Goal: Find specific page/section: Find specific page/section

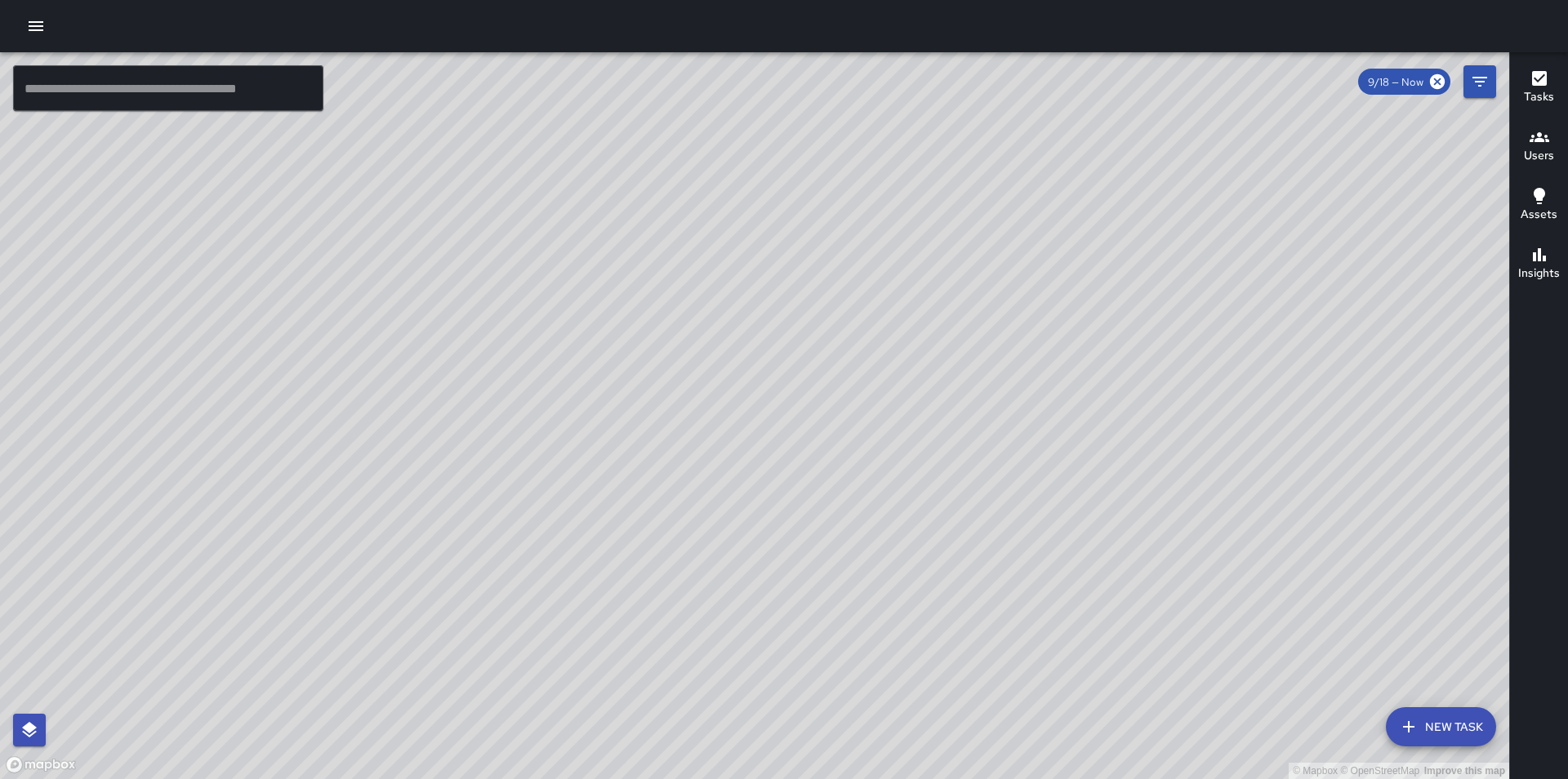
drag, startPoint x: 549, startPoint y: 589, endPoint x: 546, endPoint y: 605, distance: 16.3
click at [546, 605] on div "© Mapbox © OpenStreetMap Improve this map" at bounding box center [755, 415] width 1509 height 727
drag, startPoint x: 864, startPoint y: 377, endPoint x: 714, endPoint y: 525, distance: 210.7
click at [714, 525] on div "© Mapbox © OpenStreetMap Improve this map" at bounding box center [755, 415] width 1509 height 727
drag, startPoint x: 941, startPoint y: 214, endPoint x: 640, endPoint y: 534, distance: 439.3
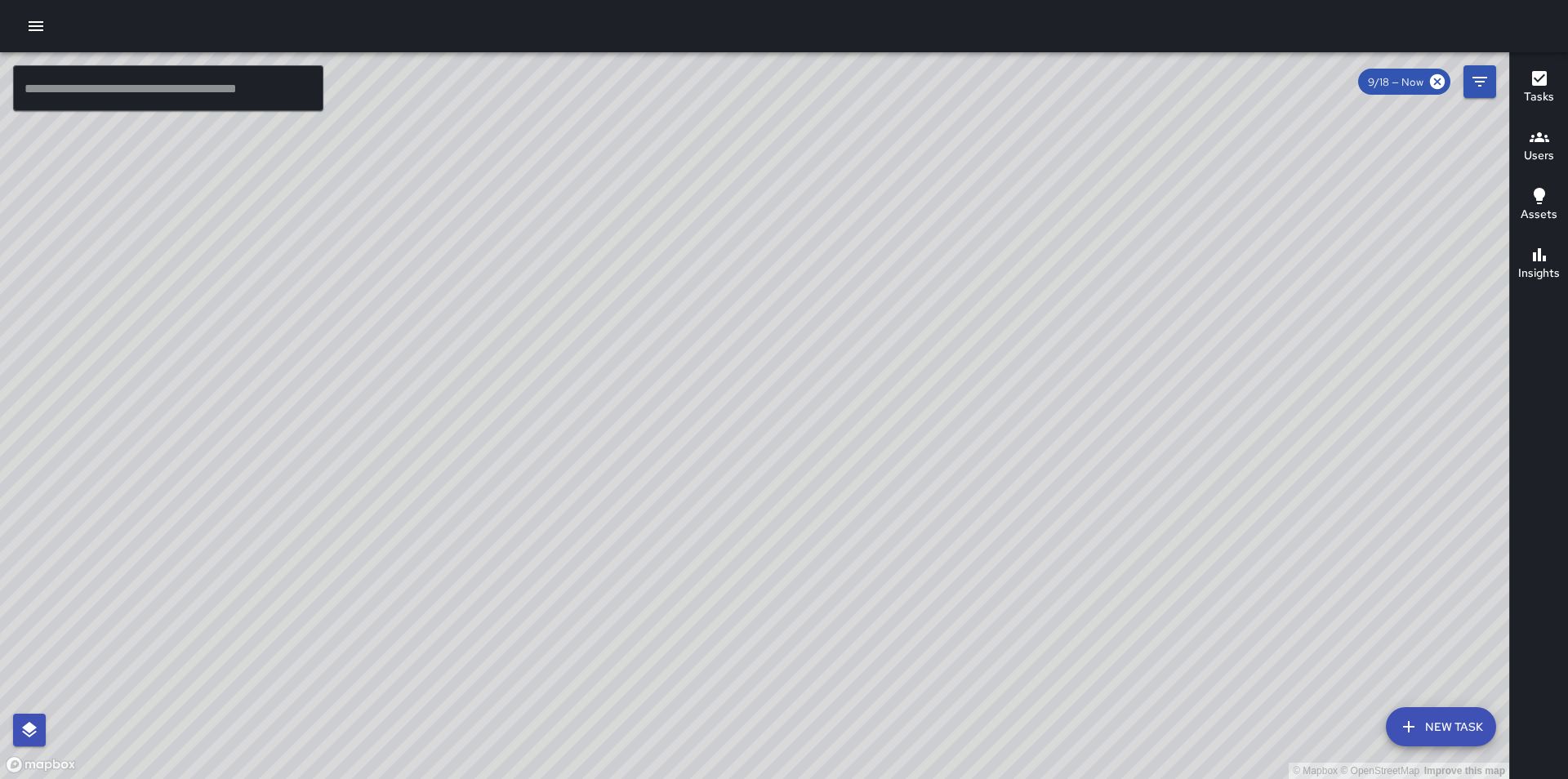
click at [640, 536] on div "© Mapbox © OpenStreetMap Improve this map" at bounding box center [755, 415] width 1509 height 727
drag, startPoint x: 1137, startPoint y: 219, endPoint x: 515, endPoint y: 604, distance: 731.5
click at [515, 604] on div "© Mapbox © OpenStreetMap Improve this map" at bounding box center [755, 415] width 1509 height 727
drag, startPoint x: 894, startPoint y: 406, endPoint x: 903, endPoint y: 346, distance: 60.7
click at [903, 346] on div "© Mapbox © OpenStreetMap Improve this map" at bounding box center [755, 415] width 1509 height 727
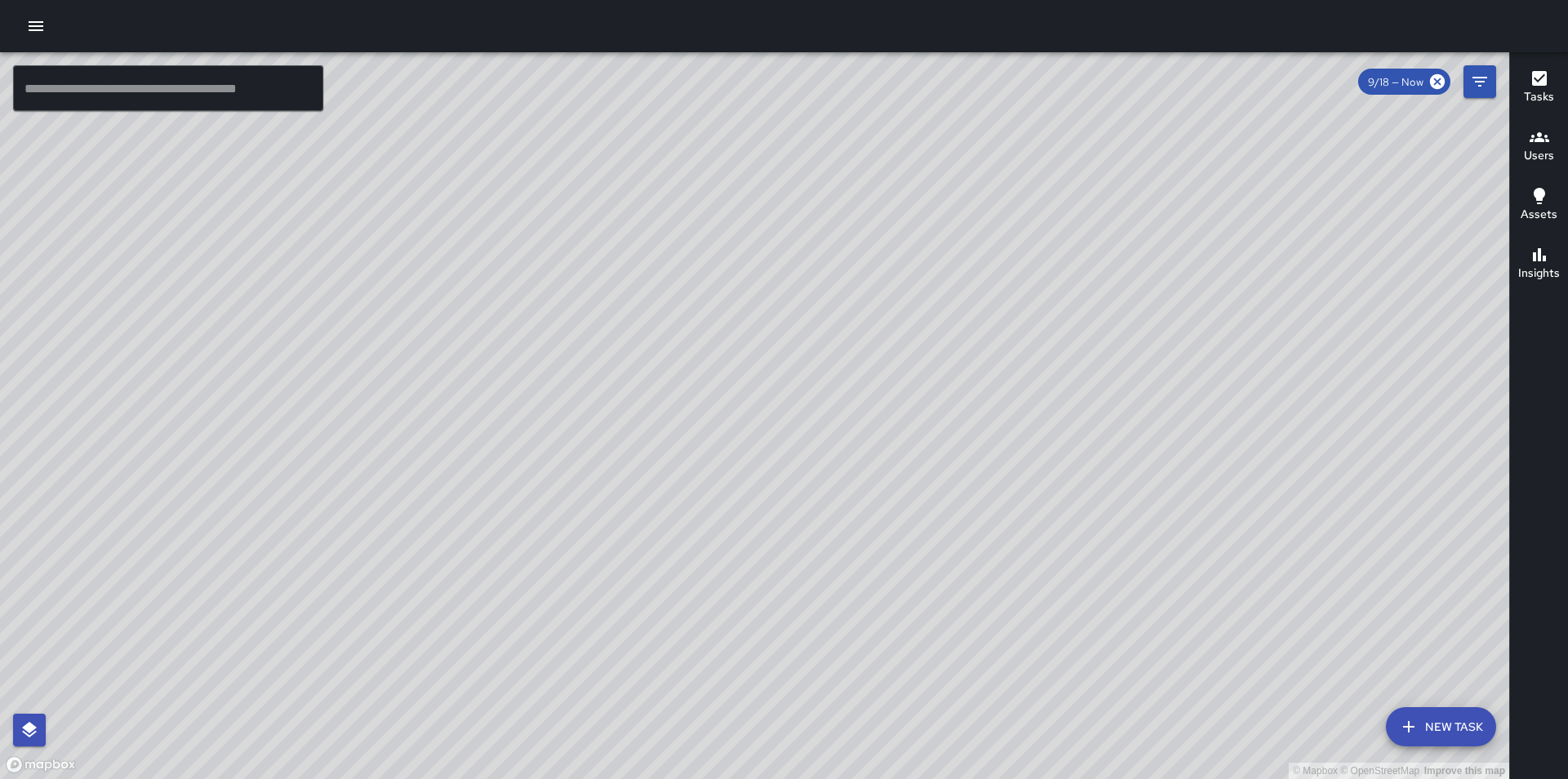
drag, startPoint x: 760, startPoint y: 610, endPoint x: 607, endPoint y: 457, distance: 216.4
click at [607, 457] on div "© Mapbox © OpenStreetMap Improve this map" at bounding box center [755, 415] width 1509 height 727
drag, startPoint x: 1038, startPoint y: 423, endPoint x: 958, endPoint y: 488, distance: 103.1
click at [958, 488] on div "© Mapbox © OpenStreetMap Improve this map" at bounding box center [755, 415] width 1509 height 727
drag, startPoint x: 597, startPoint y: 523, endPoint x: 679, endPoint y: 516, distance: 82.3
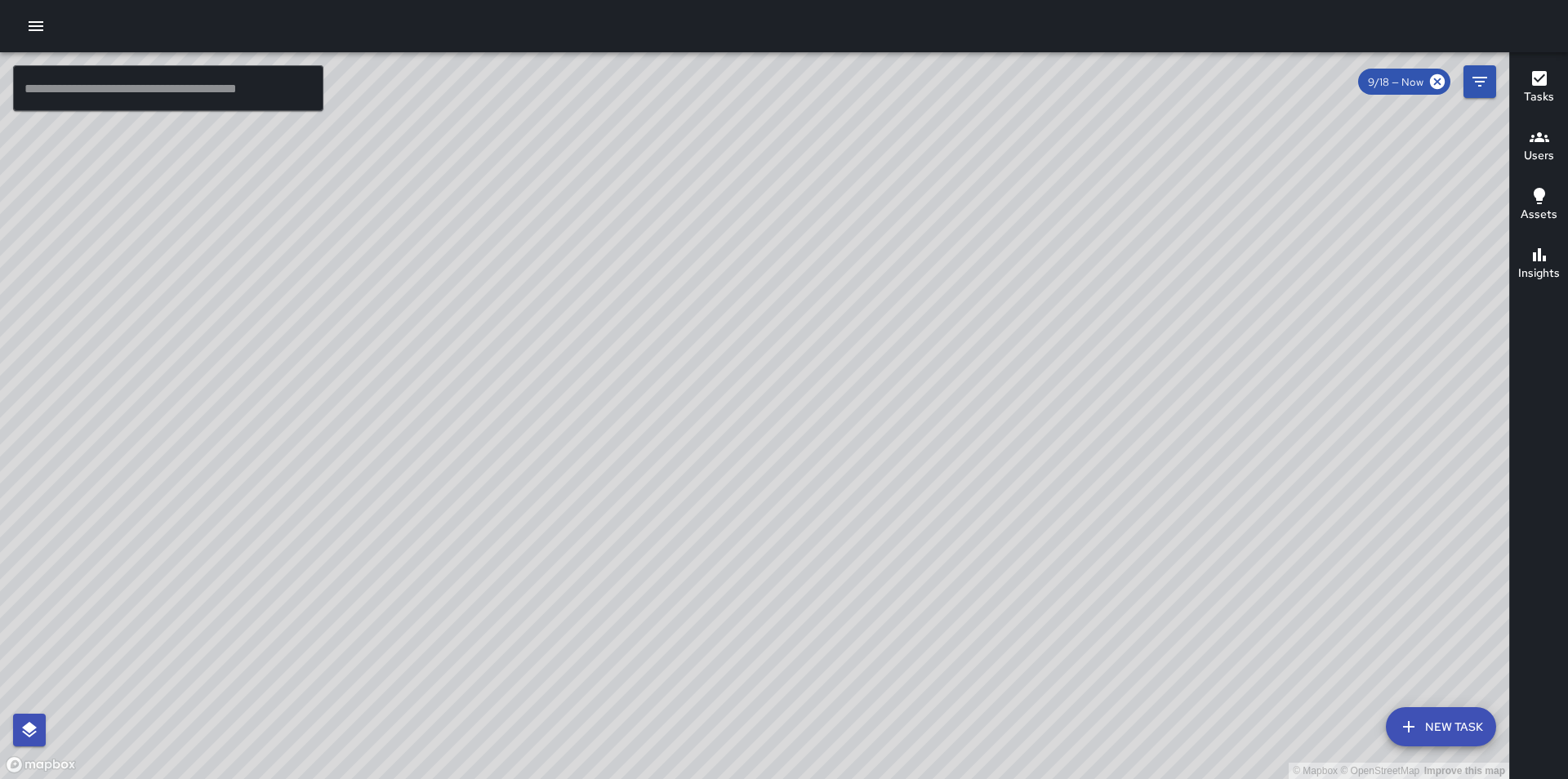
click at [679, 516] on div "© Mapbox © OpenStreetMap Improve this map" at bounding box center [755, 415] width 1509 height 727
drag, startPoint x: 992, startPoint y: 498, endPoint x: 904, endPoint y: 561, distance: 108.2
click at [904, 561] on div "© Mapbox © OpenStreetMap Improve this map" at bounding box center [755, 415] width 1509 height 727
drag, startPoint x: 1241, startPoint y: 486, endPoint x: 870, endPoint y: 682, distance: 419.6
click at [870, 682] on div "© Mapbox © OpenStreetMap Improve this map" at bounding box center [755, 415] width 1509 height 727
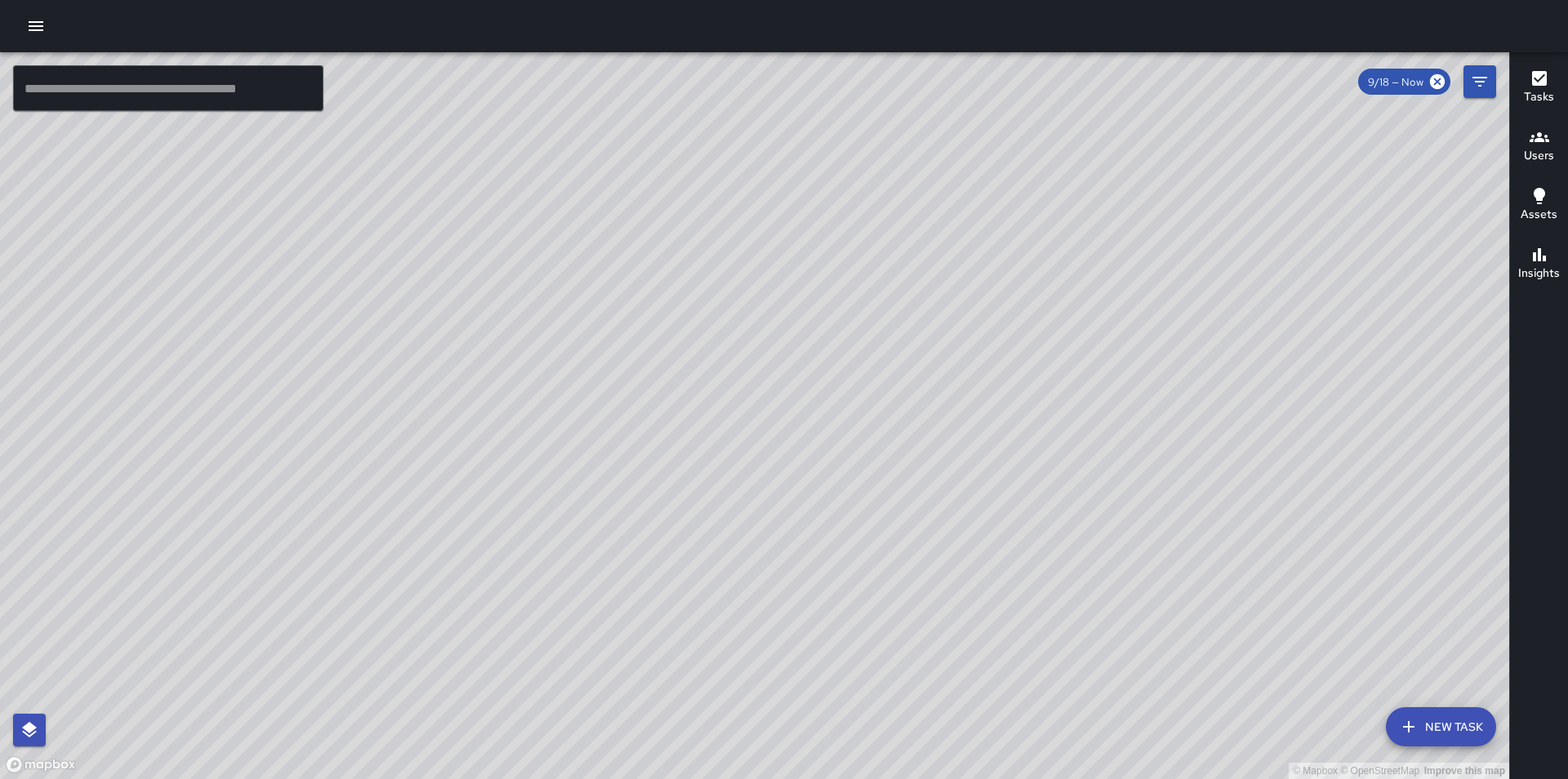
drag, startPoint x: 858, startPoint y: 630, endPoint x: 901, endPoint y: 626, distance: 43.2
click at [901, 626] on div "© Mapbox © OpenStreetMap Improve this map" at bounding box center [755, 415] width 1509 height 727
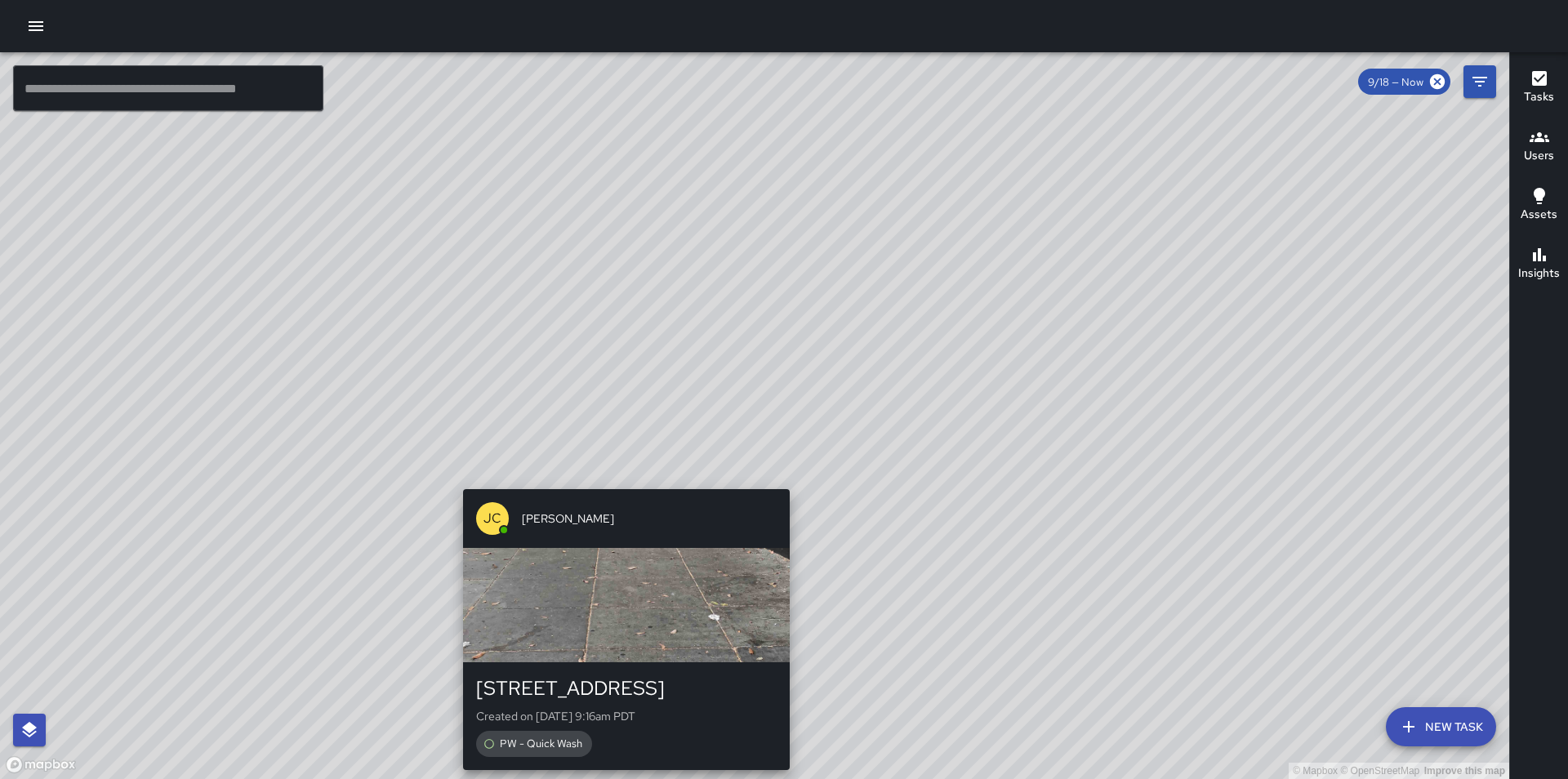
drag, startPoint x: 426, startPoint y: 472, endPoint x: 619, endPoint y: 482, distance: 193.3
click at [619, 482] on div "© Mapbox © OpenStreetMap Improve this map [PERSON_NAME] [STREET_ADDRESS] Create…" at bounding box center [755, 415] width 1509 height 727
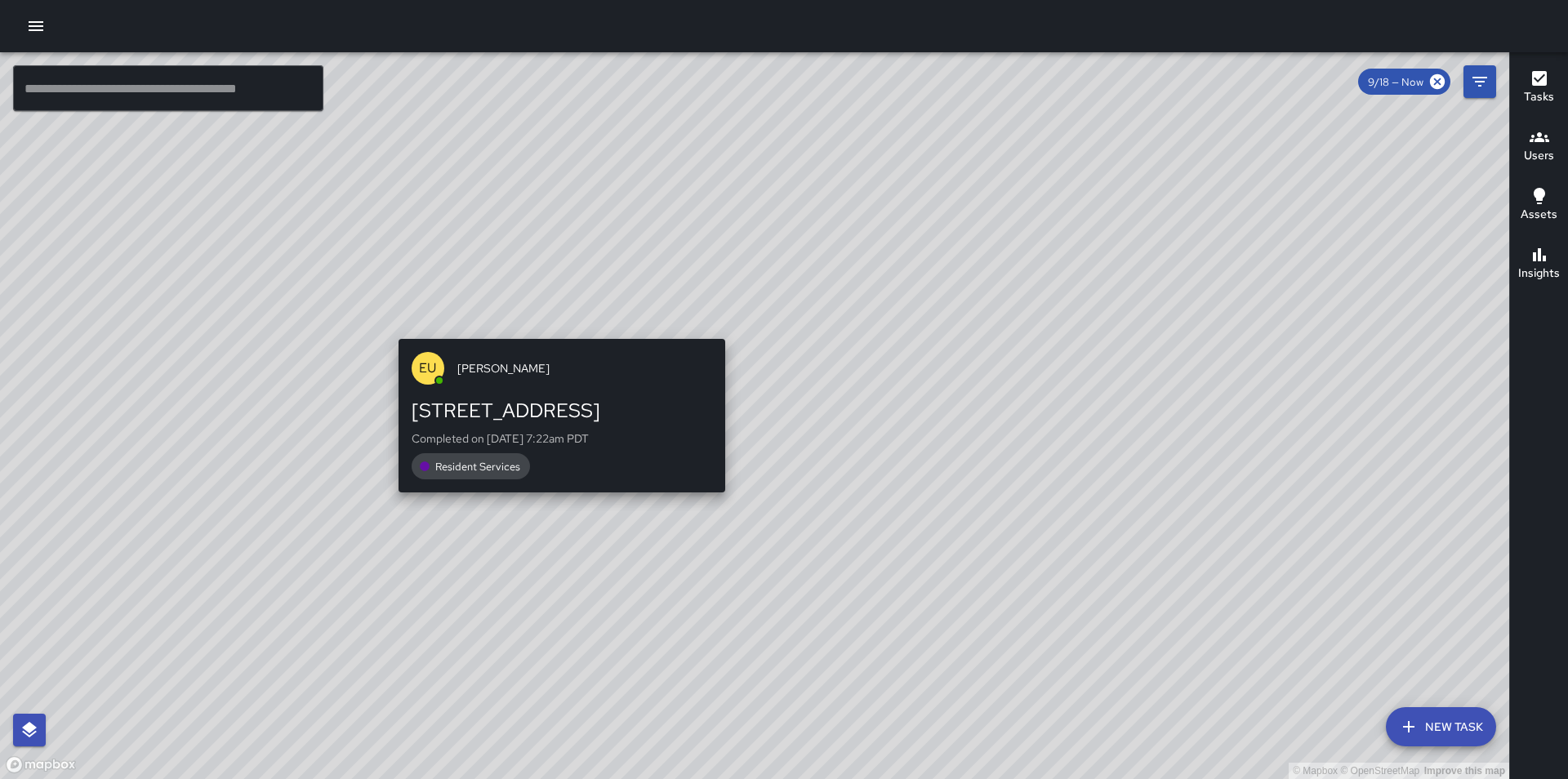
click at [554, 324] on div "© Mapbox © OpenStreetMap Improve this map EU [PERSON_NAME][GEOGRAPHIC_DATA][STR…" at bounding box center [755, 415] width 1509 height 727
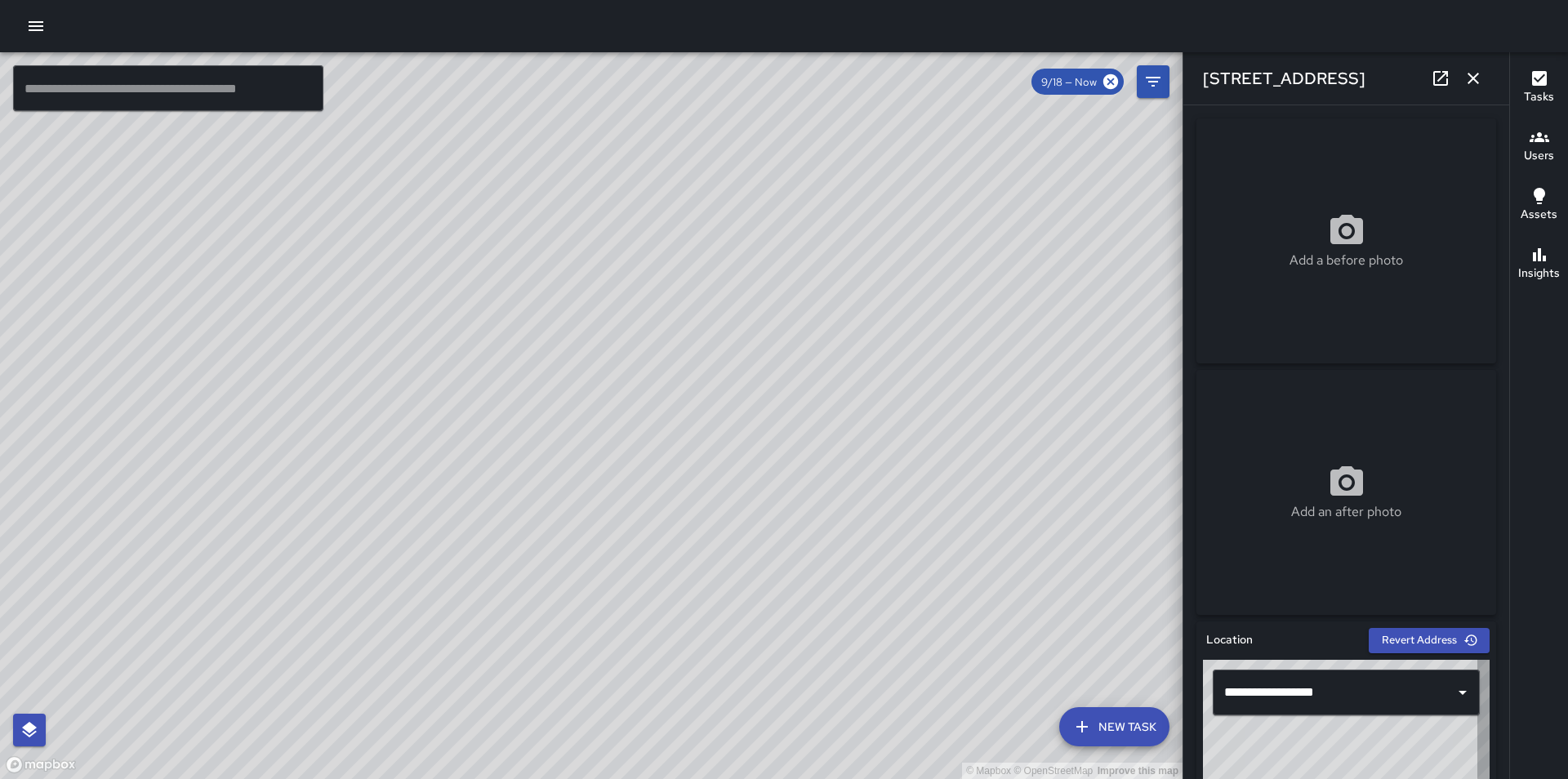
type input "**********"
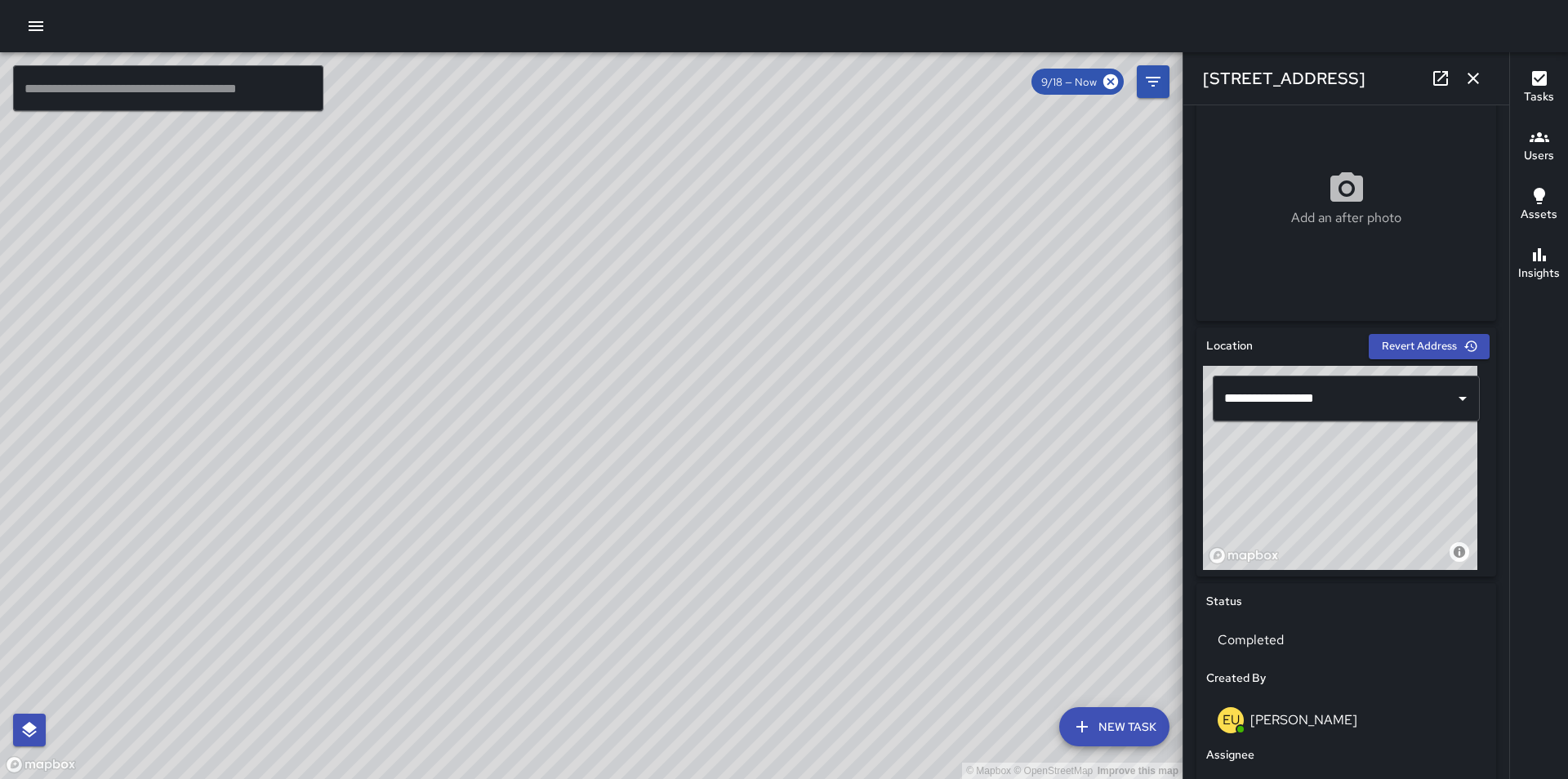
scroll to position [489, 0]
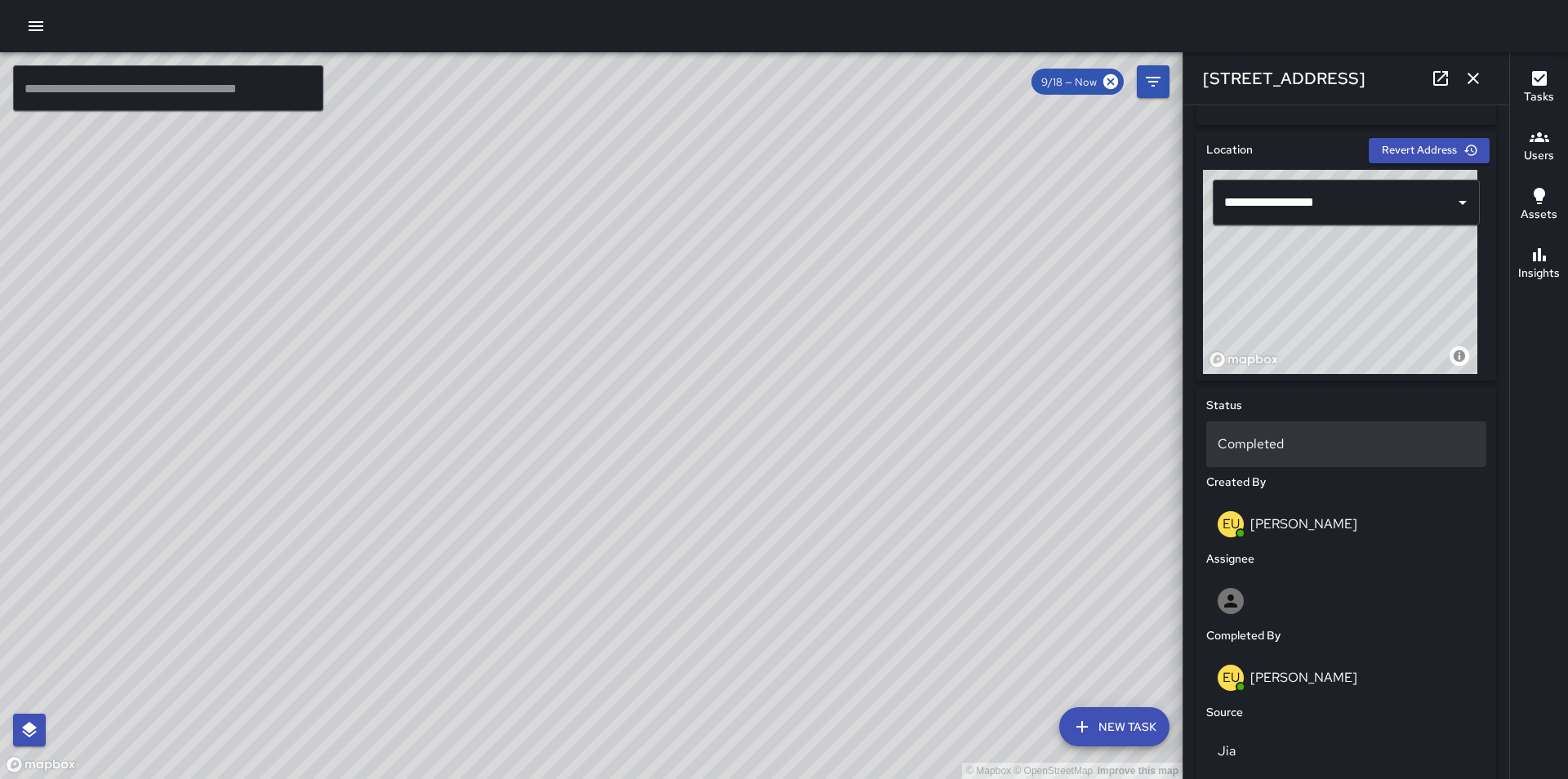
click at [1311, 441] on p "Completed" at bounding box center [1345, 444] width 257 height 20
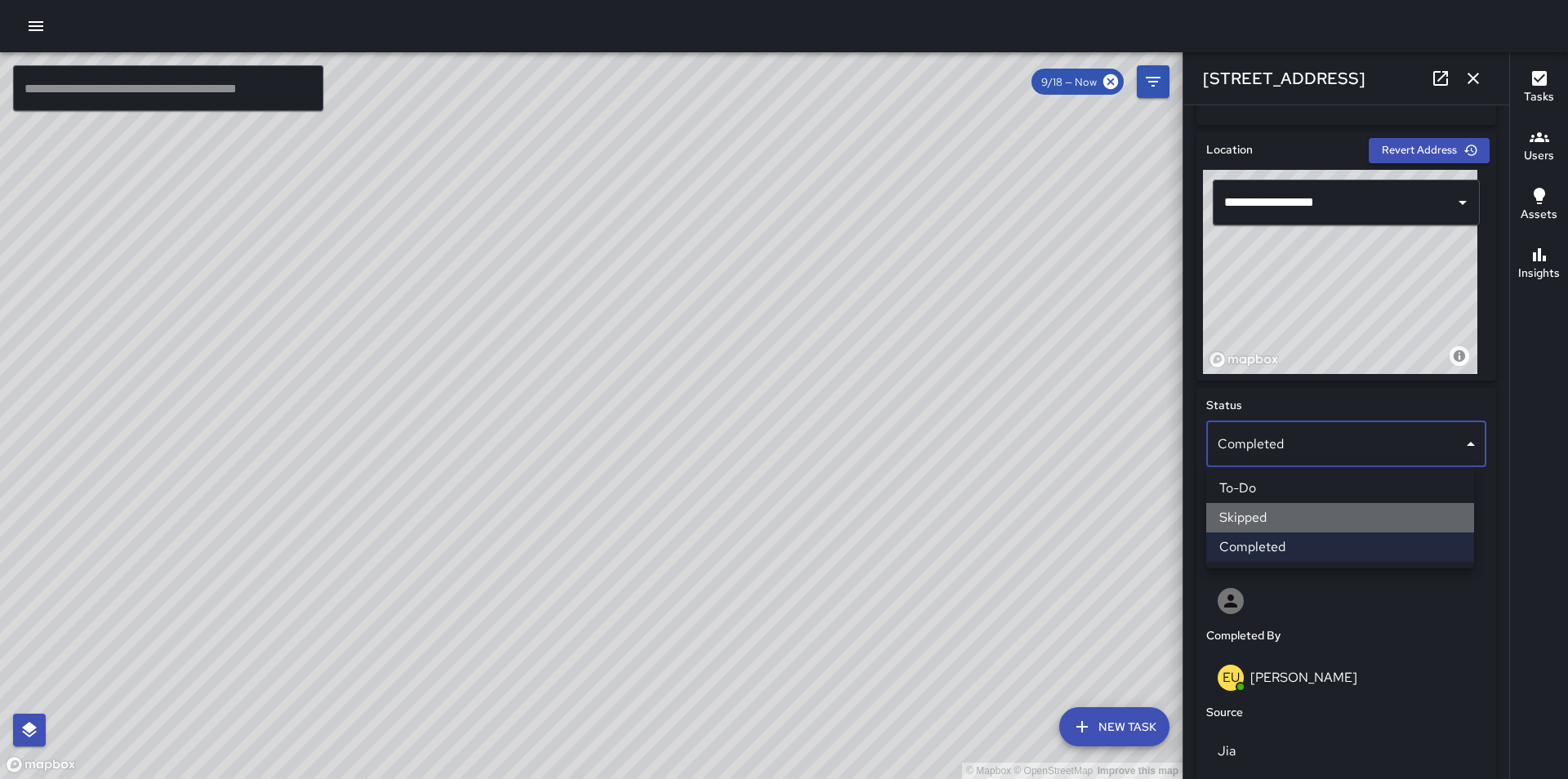
click at [1316, 504] on li "Skipped" at bounding box center [1340, 518] width 268 height 29
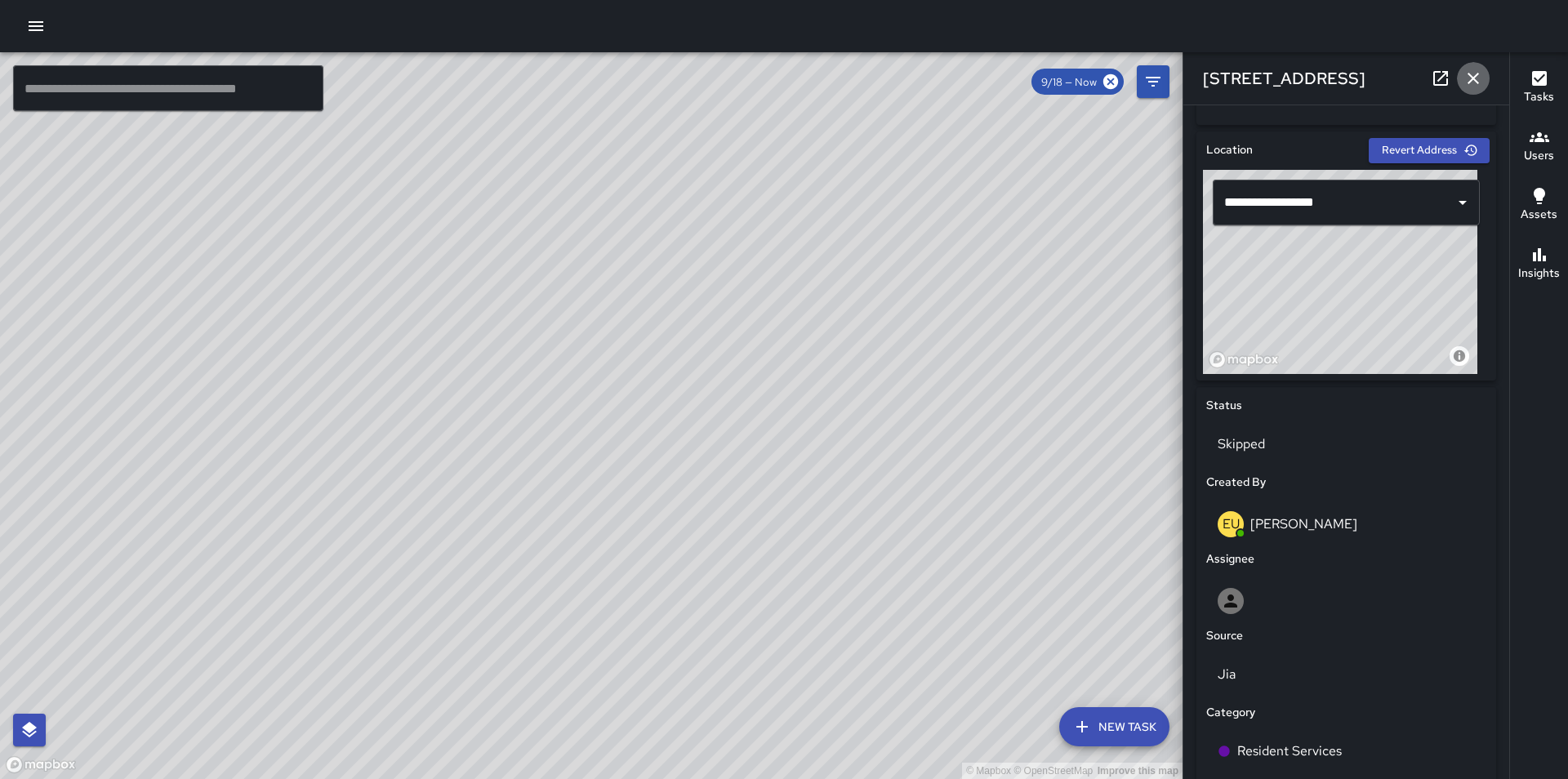
click at [1467, 71] on icon "button" at bounding box center [1473, 79] width 20 height 20
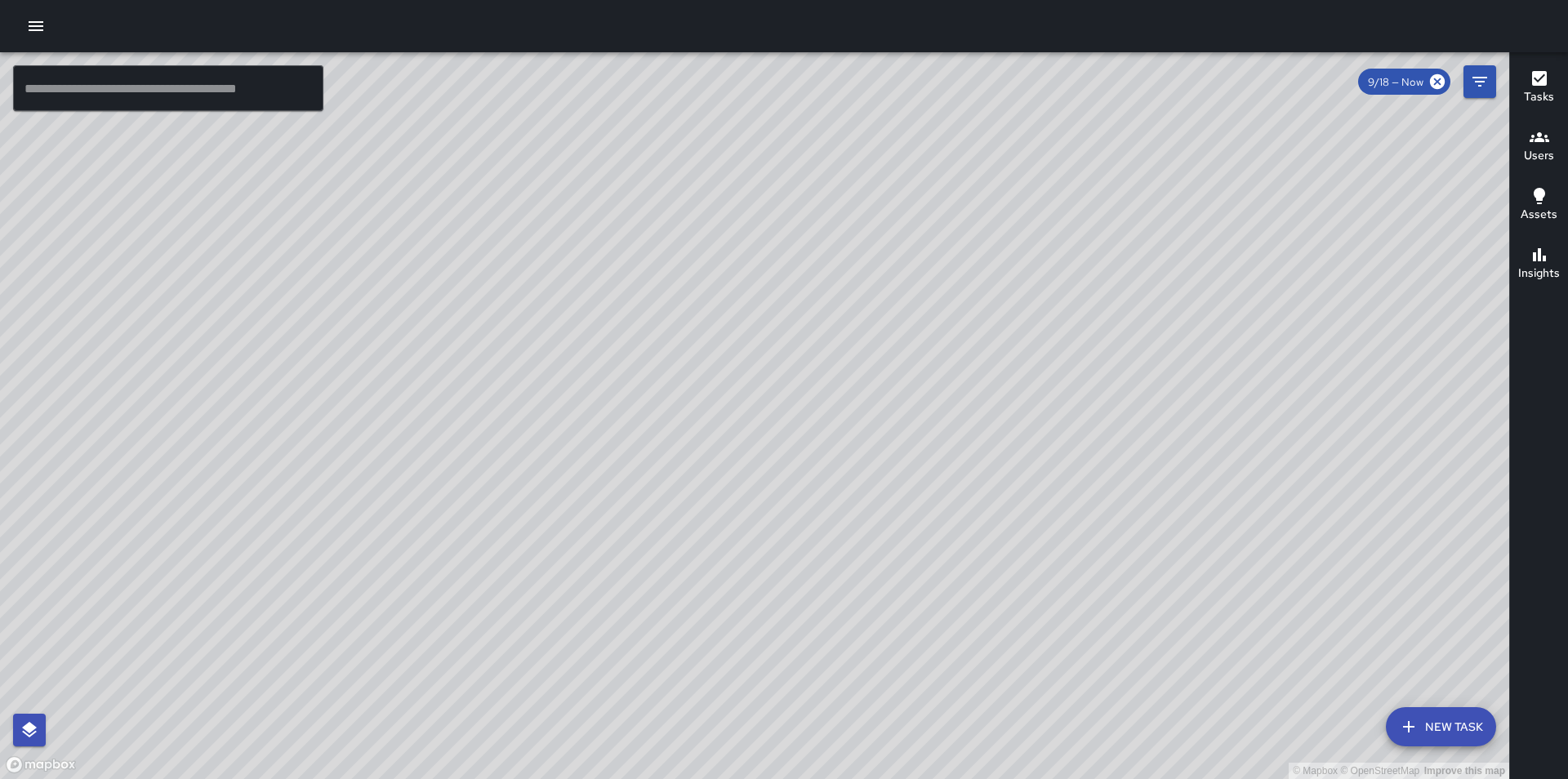
click at [796, 470] on div "© Mapbox © OpenStreetMap Improve this map" at bounding box center [755, 415] width 1509 height 727
click at [1204, 710] on div "© Mapbox © OpenStreetMap Improve this map [PERSON_NAME] [STREET_ADDRESS] Create…" at bounding box center [755, 415] width 1509 height 727
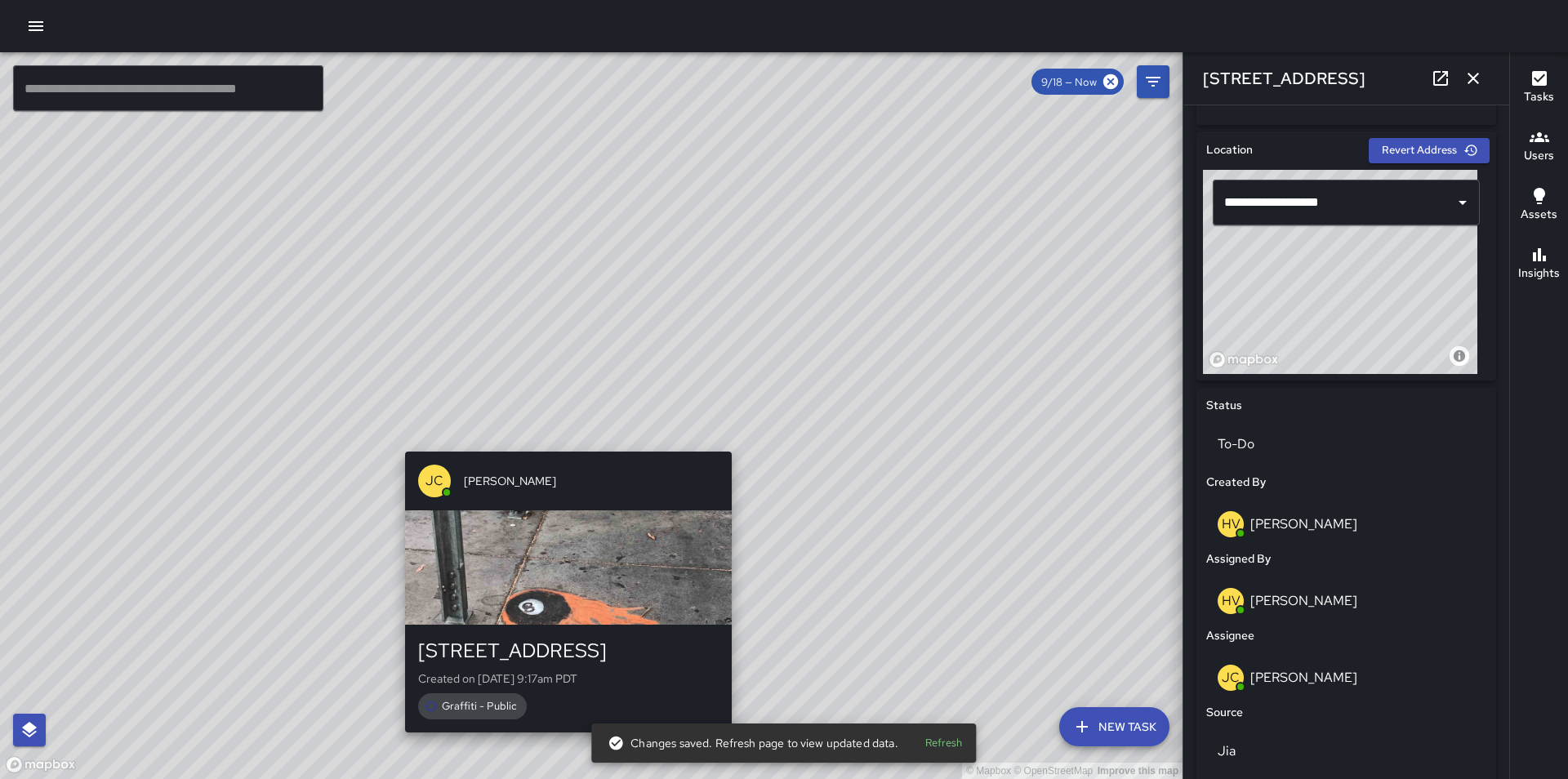
click at [570, 438] on div "© Mapbox © OpenStreetMap Improve this map [PERSON_NAME] [STREET_ADDRESS] Create…" at bounding box center [591, 415] width 1183 height 727
type input "**********"
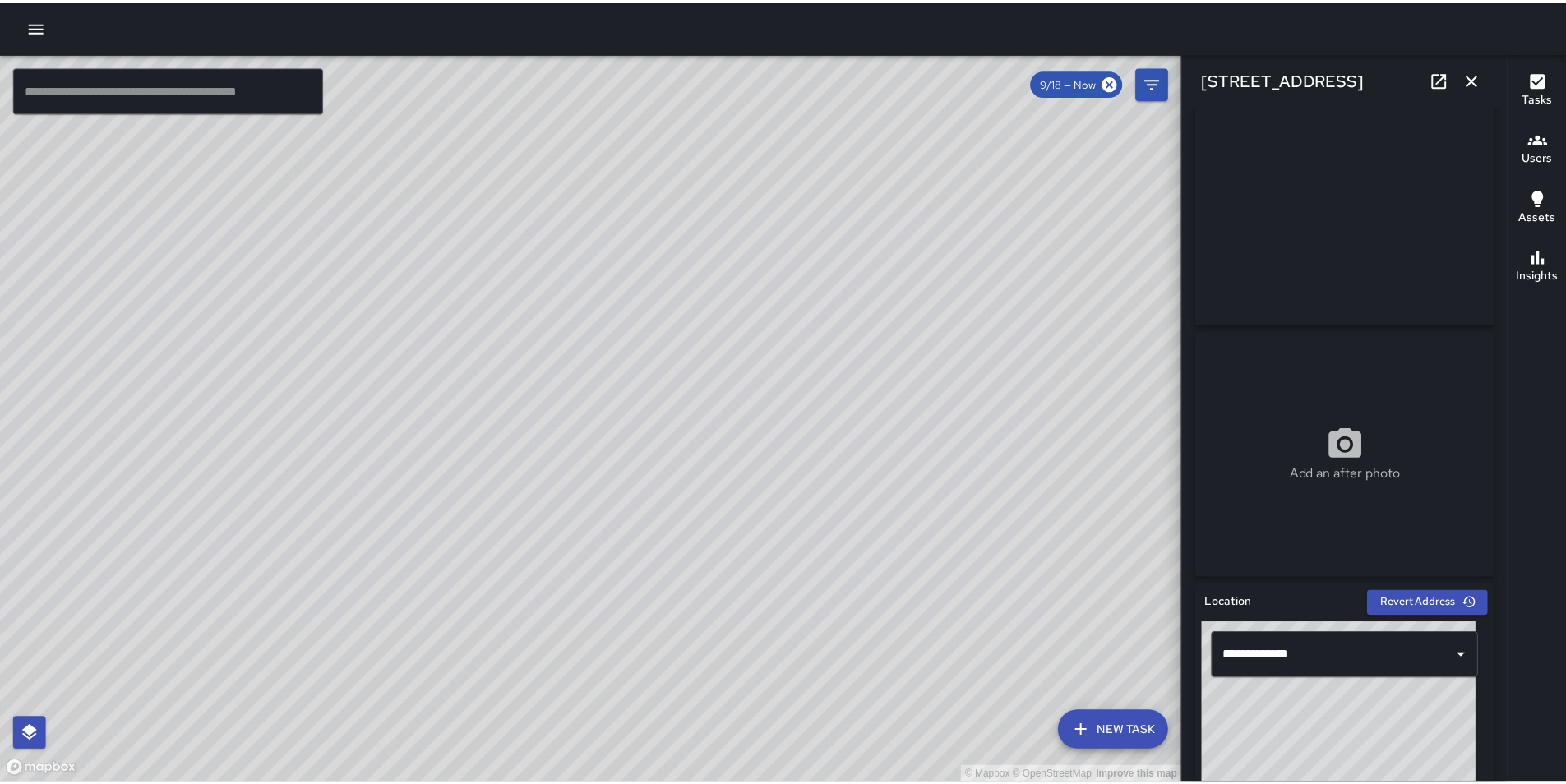
scroll to position [0, 0]
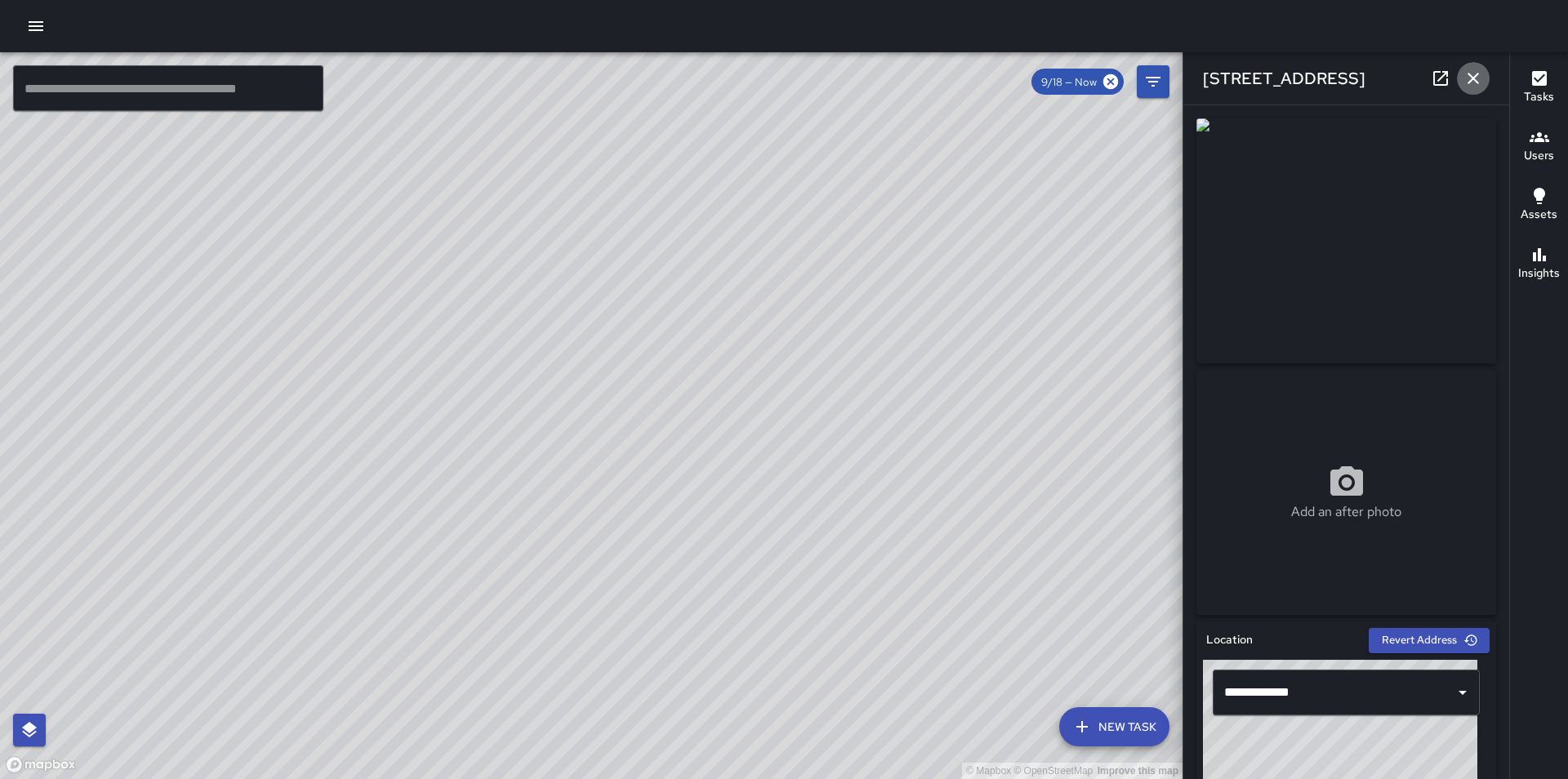
click at [1477, 77] on icon "button" at bounding box center [1473, 79] width 20 height 20
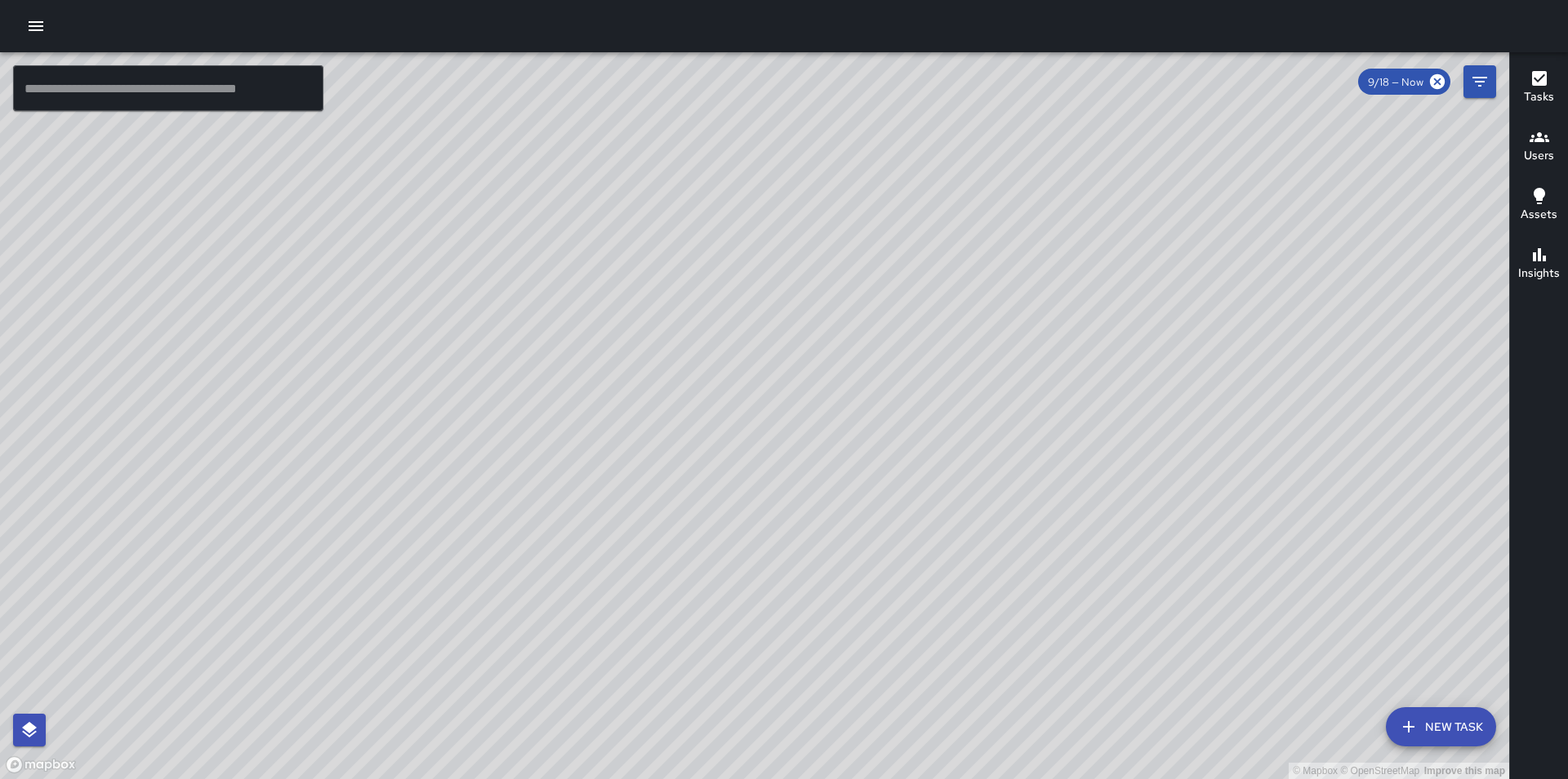
click at [37, 24] on icon "button" at bounding box center [36, 26] width 20 height 20
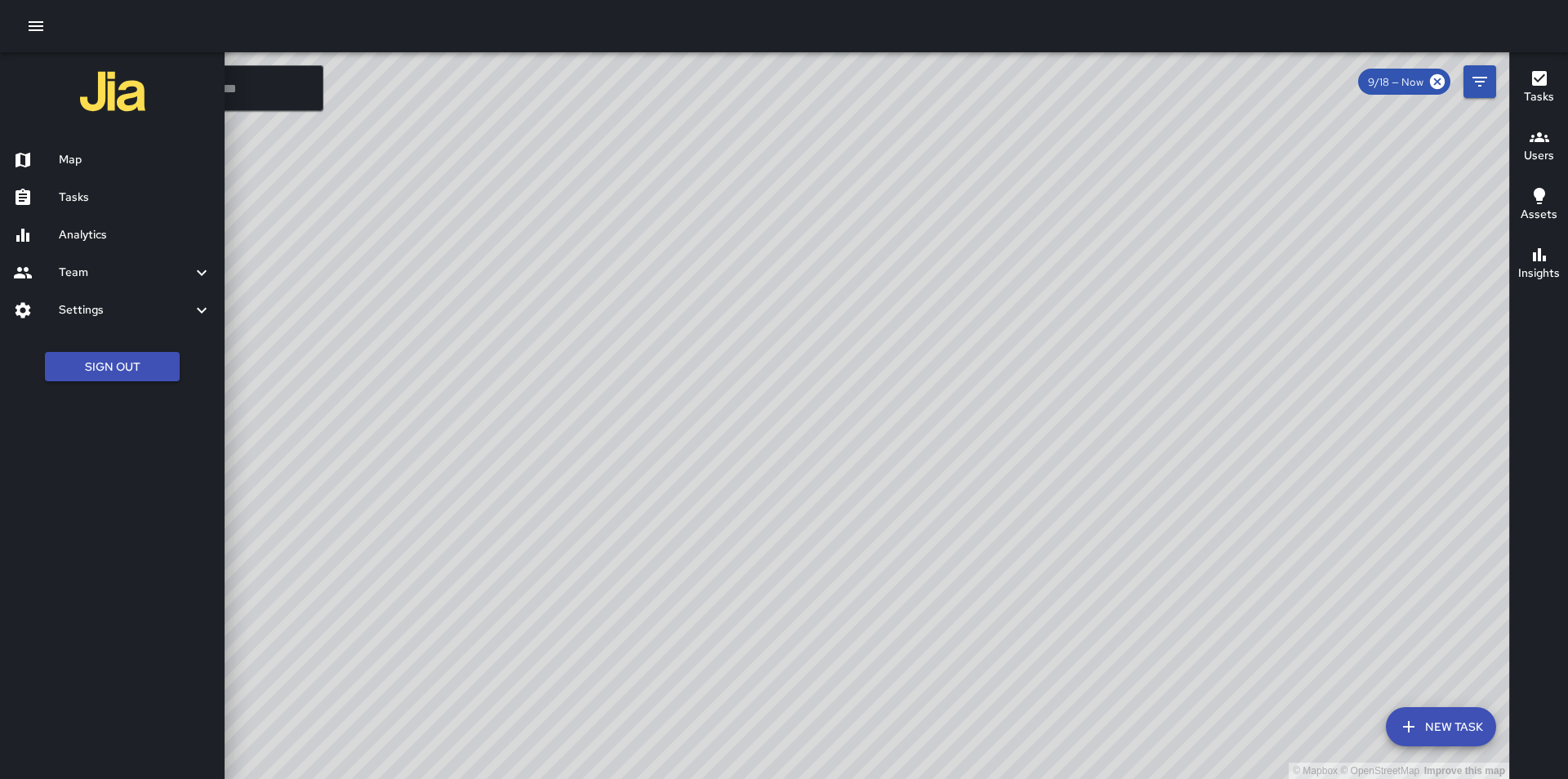
click at [61, 205] on h6 "Tasks" at bounding box center [135, 197] width 153 height 18
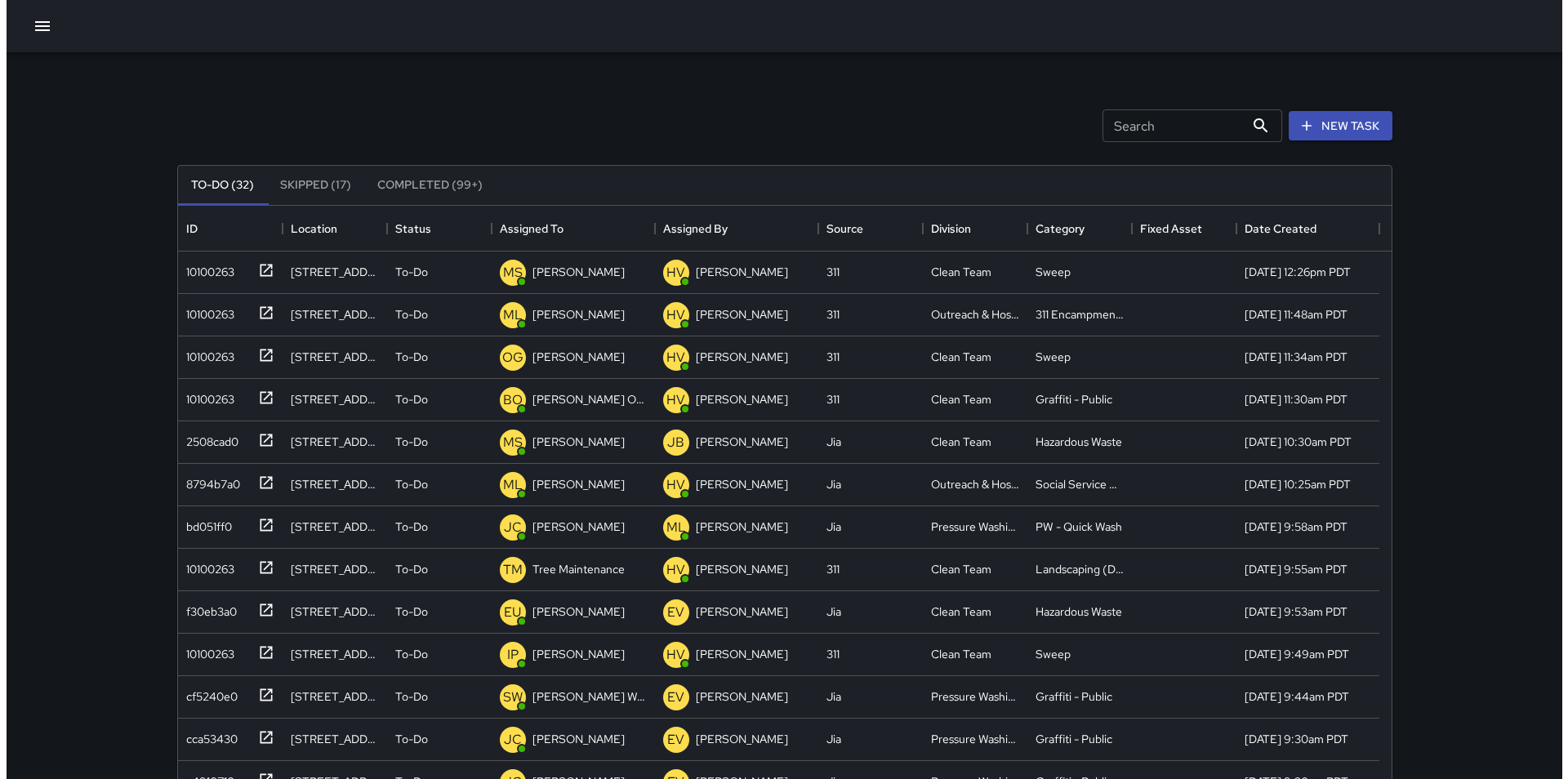
scroll to position [679, 1201]
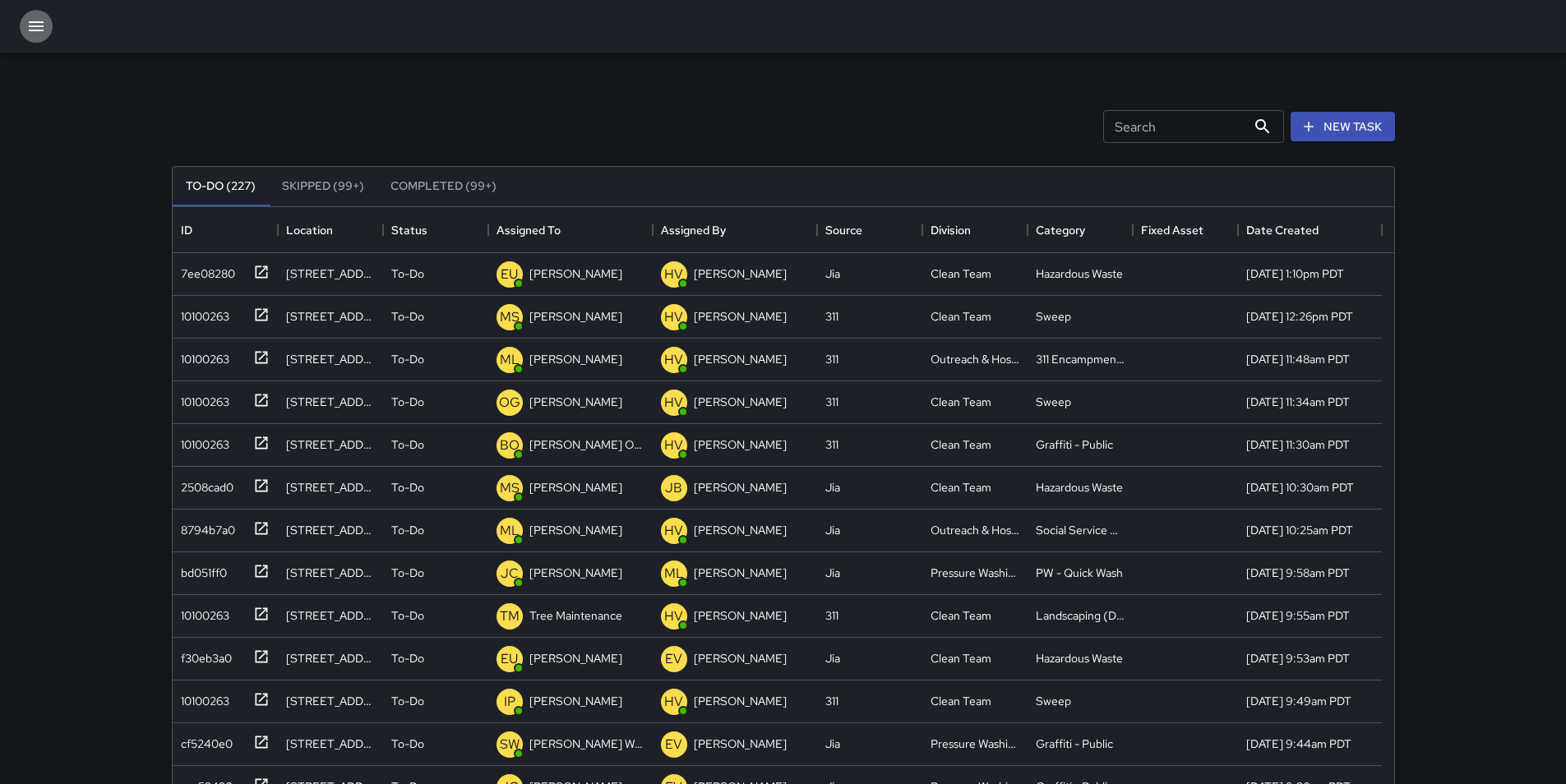
click at [55, 33] on div at bounding box center [783, 26] width 1566 height 53
click at [46, 33] on button "button" at bounding box center [36, 26] width 33 height 33
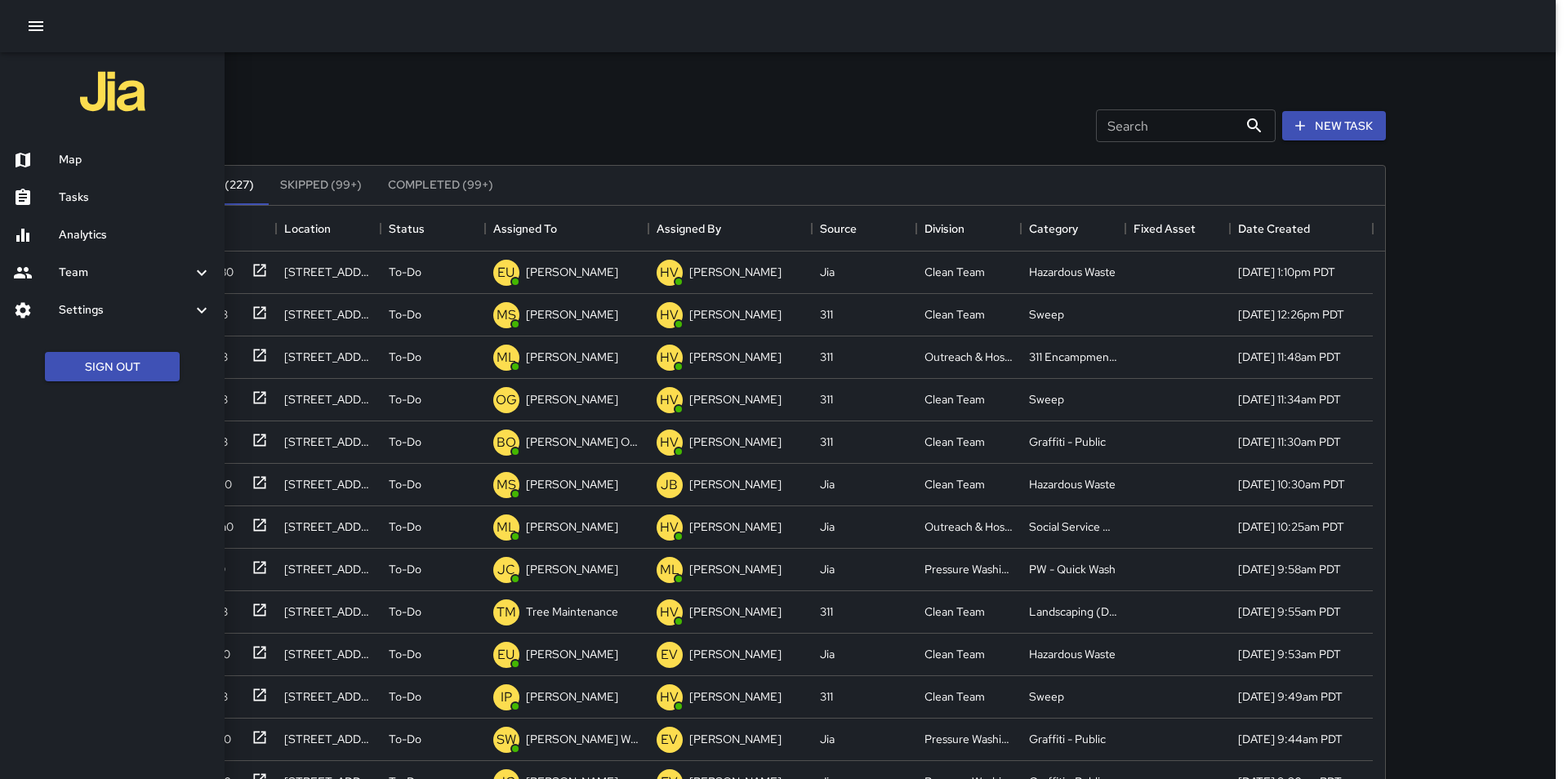
click at [68, 164] on h6 "Map" at bounding box center [135, 160] width 153 height 18
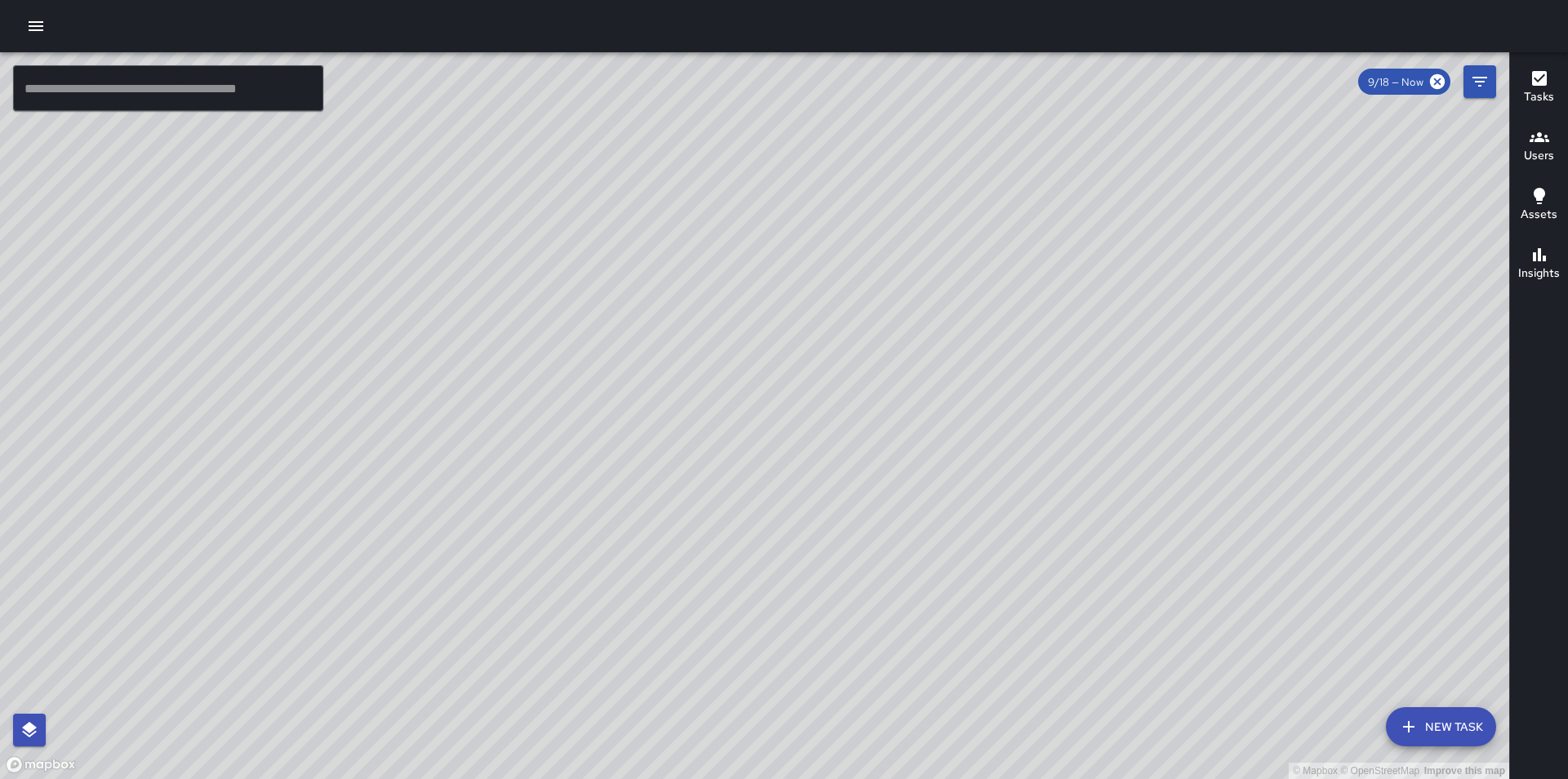
click at [861, 329] on div "© Mapbox © OpenStreetMap Improve this map" at bounding box center [755, 415] width 1509 height 727
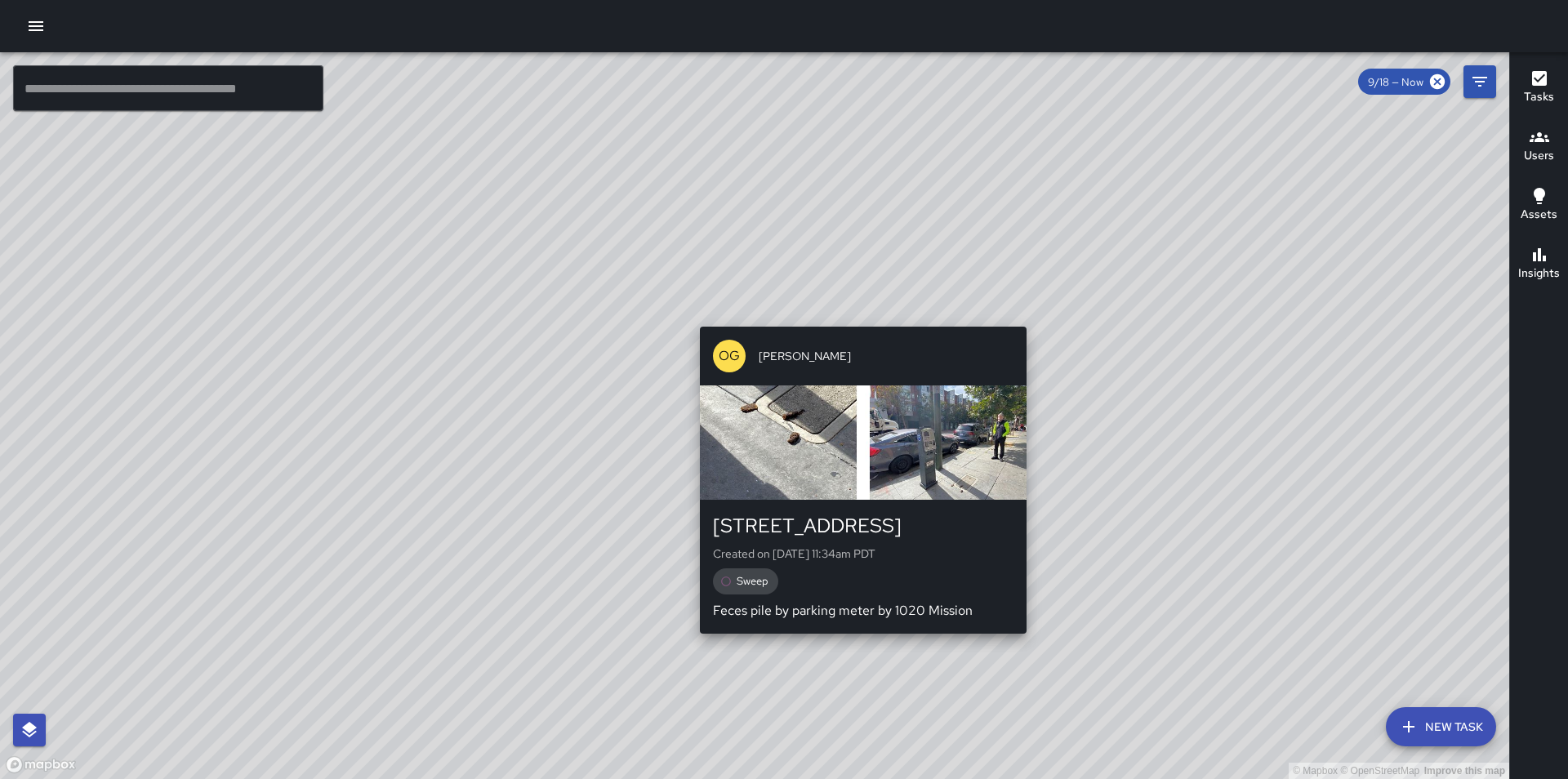
click at [853, 315] on div "© Mapbox © OpenStreetMap Improve this map OG [PERSON_NAME] [STREET_ADDRESS] Cre…" at bounding box center [755, 415] width 1509 height 727
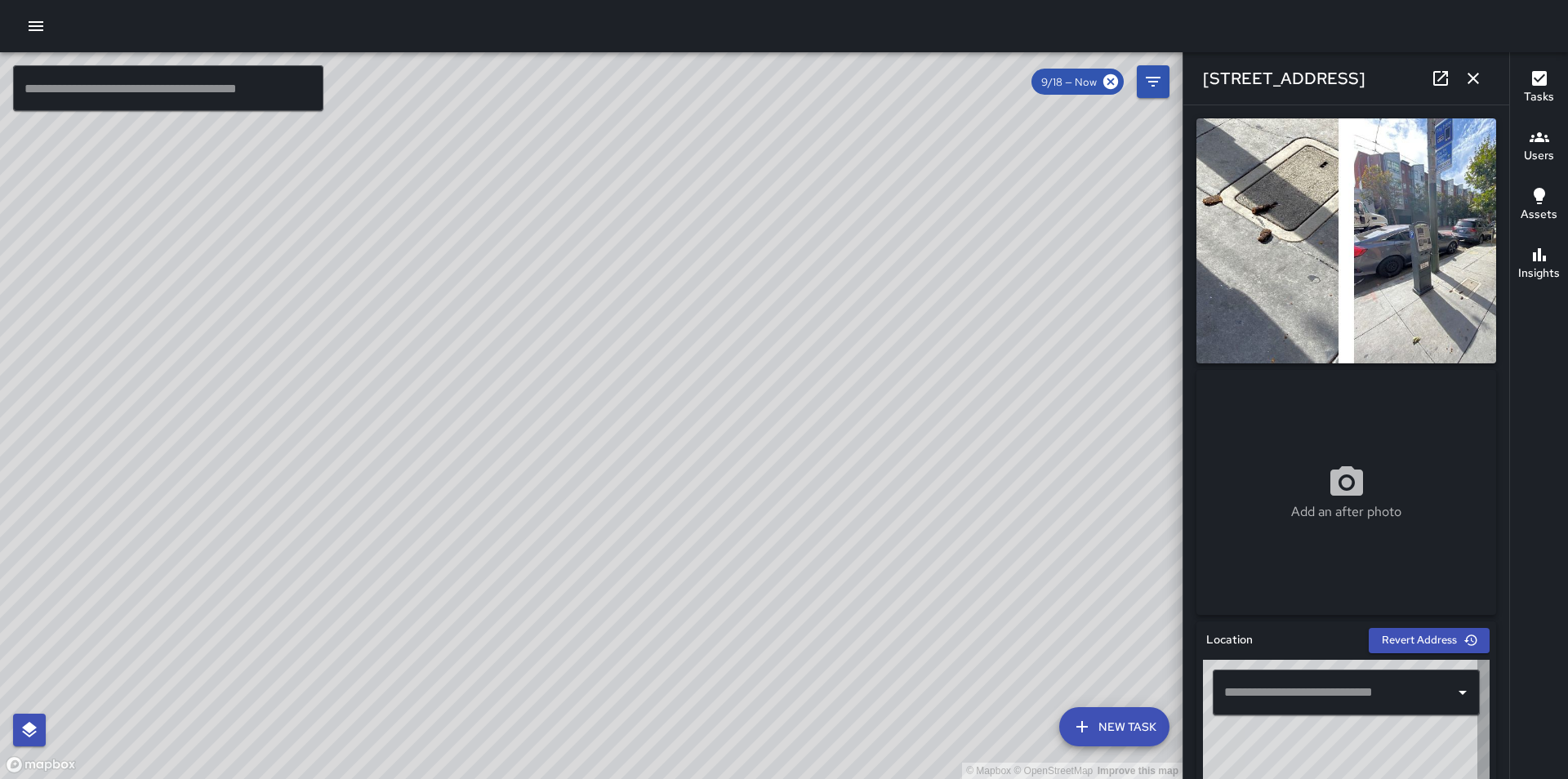
type input "**********"
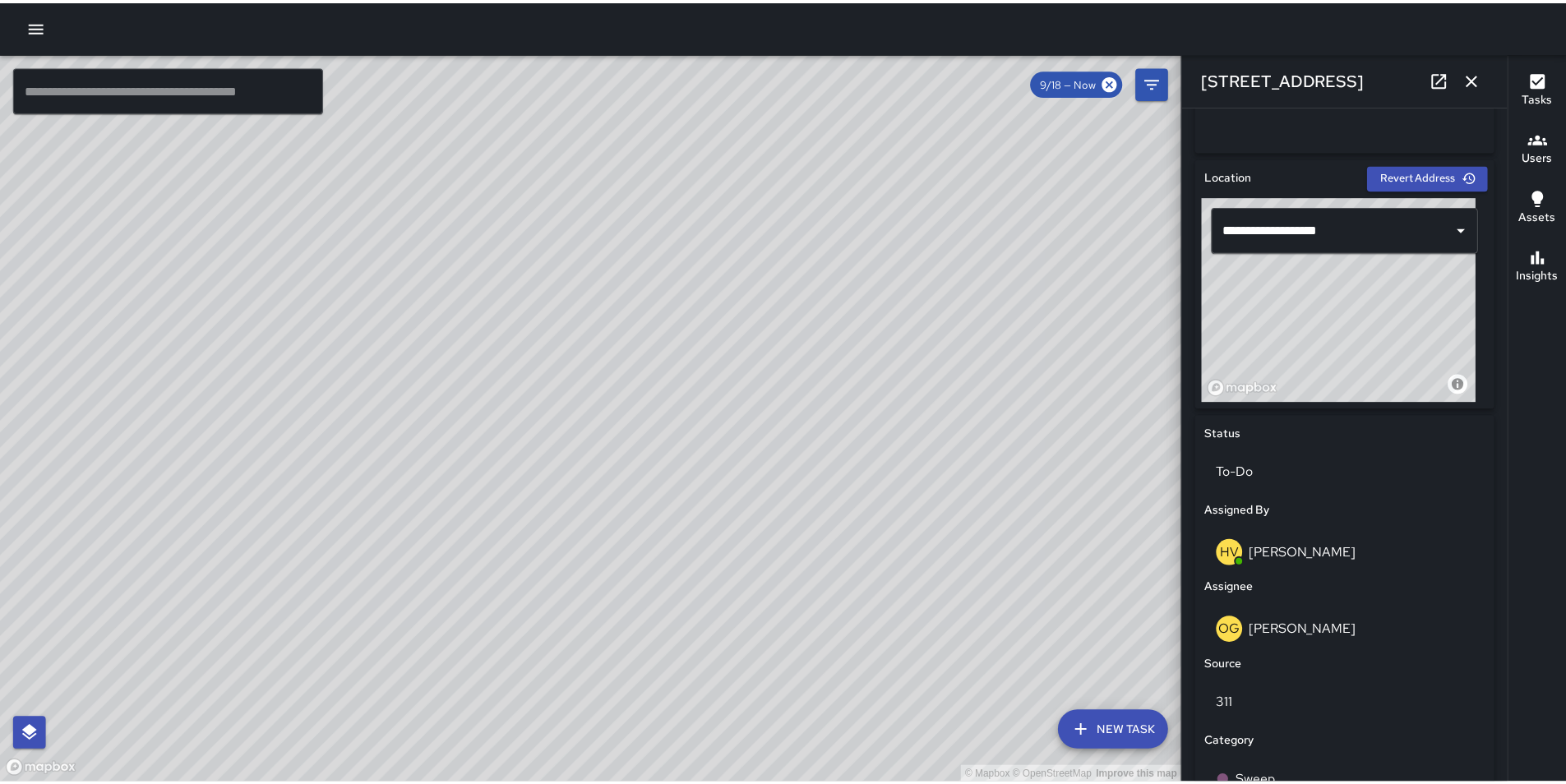
scroll to position [493, 0]
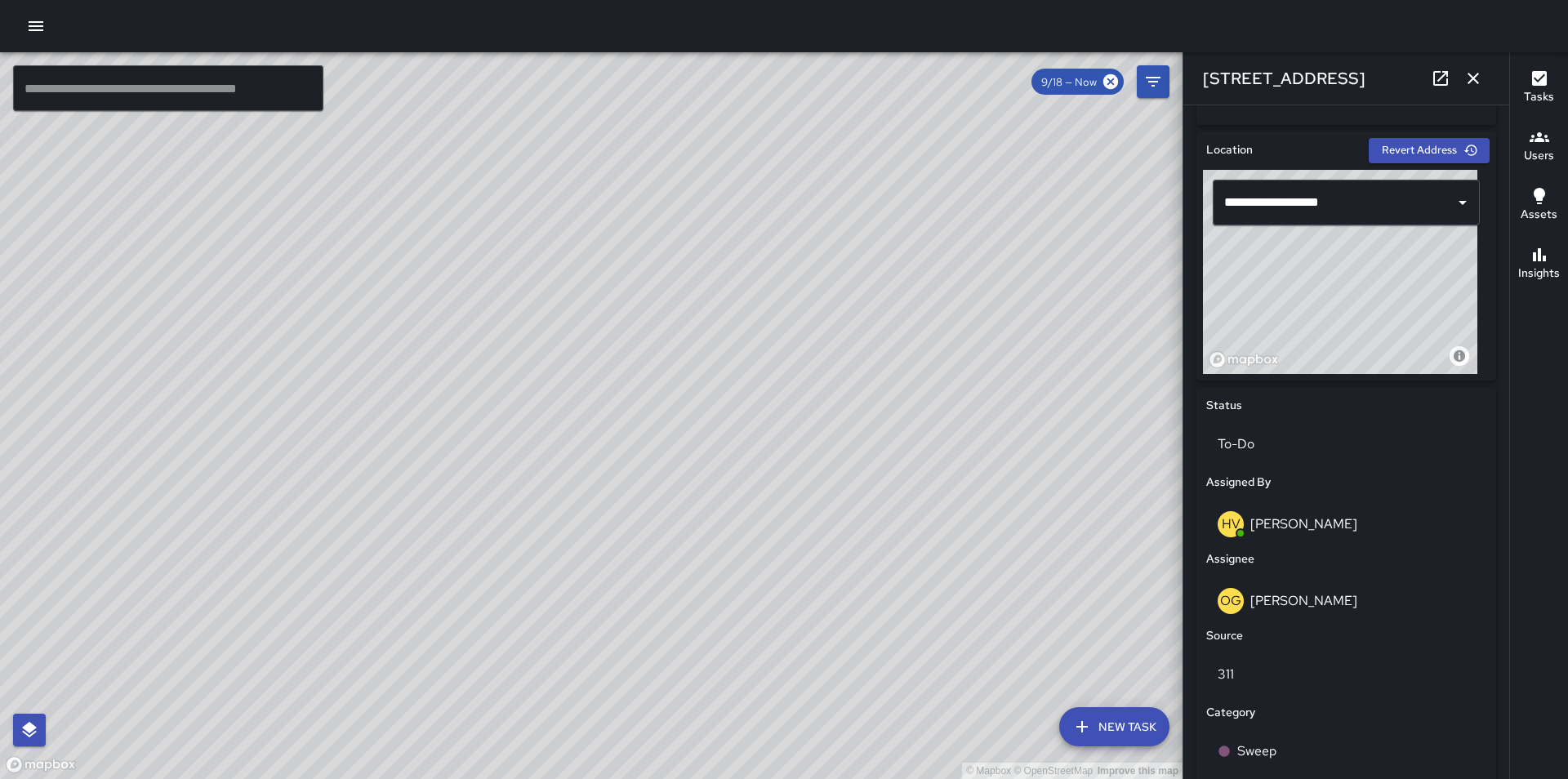
click at [1478, 74] on icon "button" at bounding box center [1473, 78] width 12 height 12
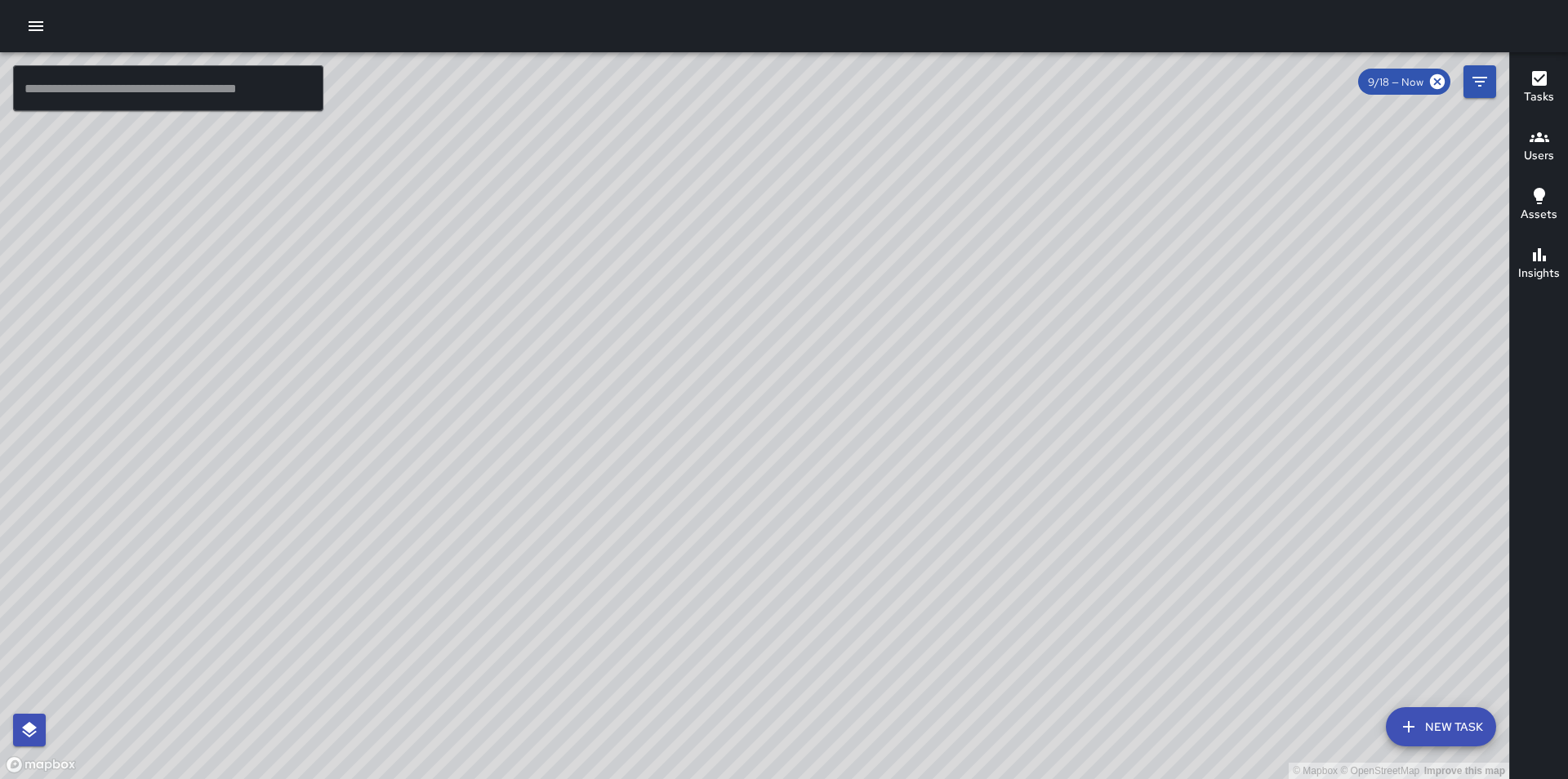
click at [39, 28] on icon "button" at bounding box center [36, 26] width 20 height 20
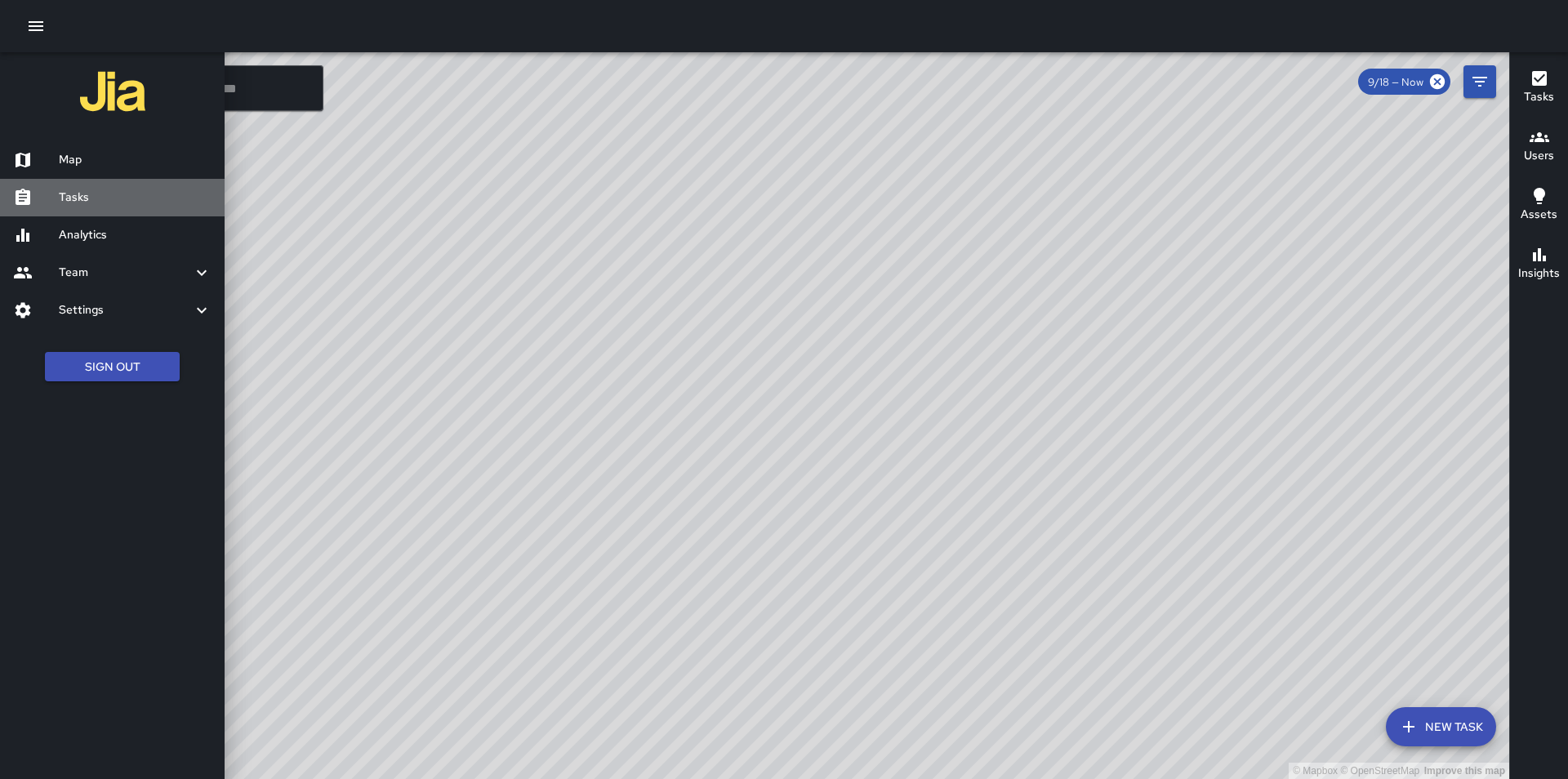
click at [54, 194] on div at bounding box center [35, 198] width 46 height 20
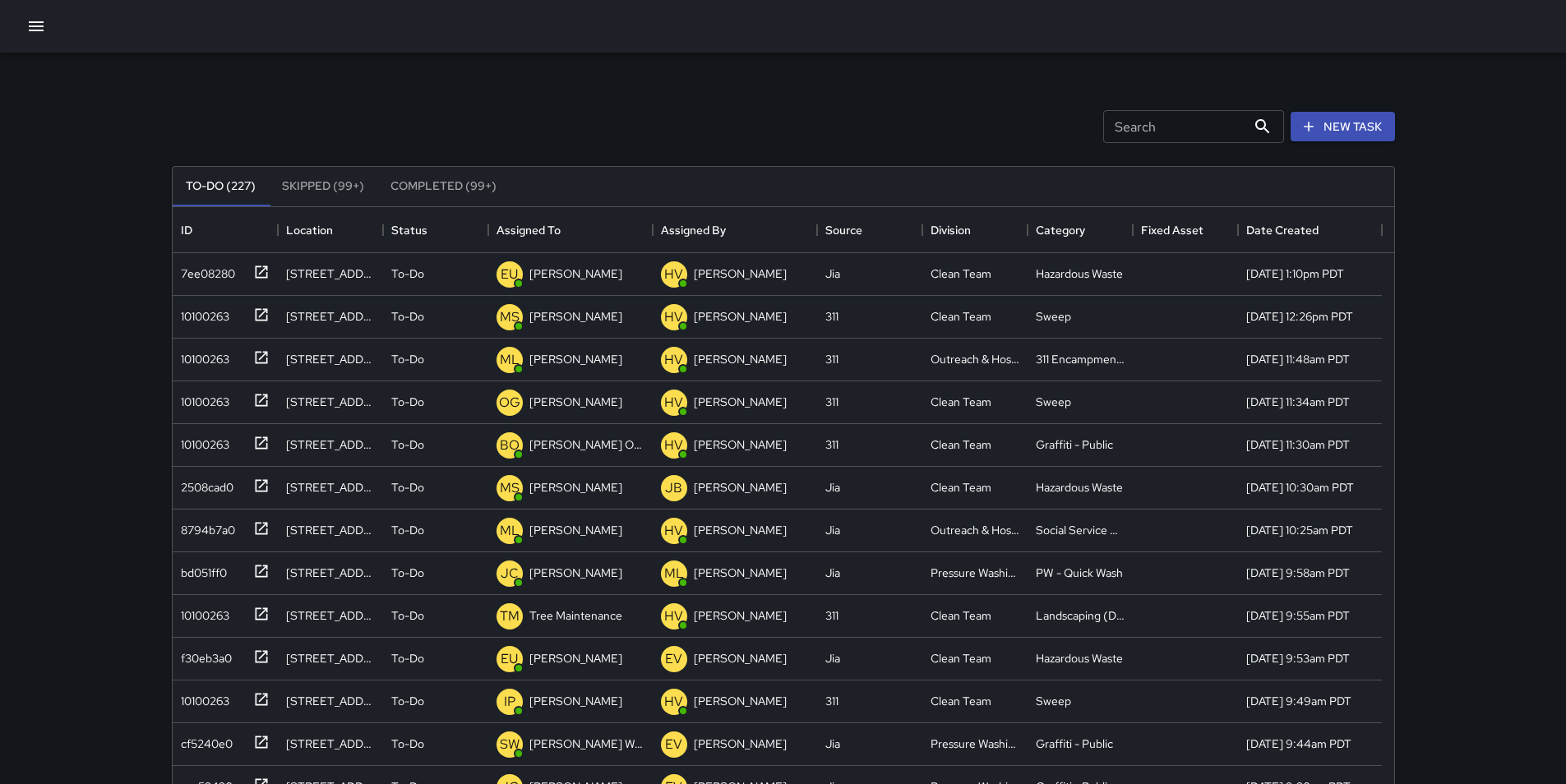
scroll to position [684, 1209]
click at [1155, 125] on input "Search" at bounding box center [1174, 127] width 143 height 33
type input "****"
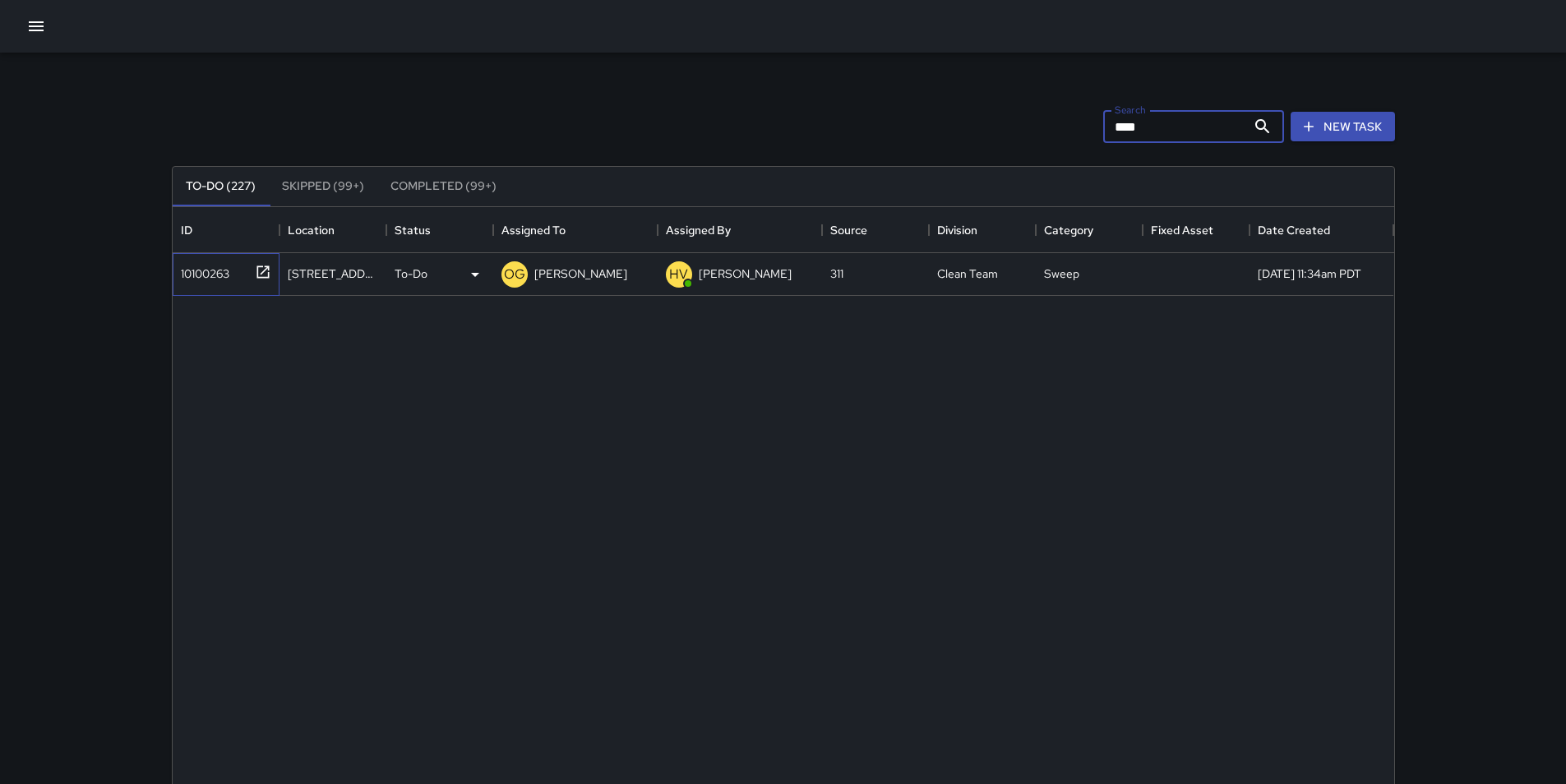
click at [228, 268] on div "10100263" at bounding box center [201, 270] width 55 height 23
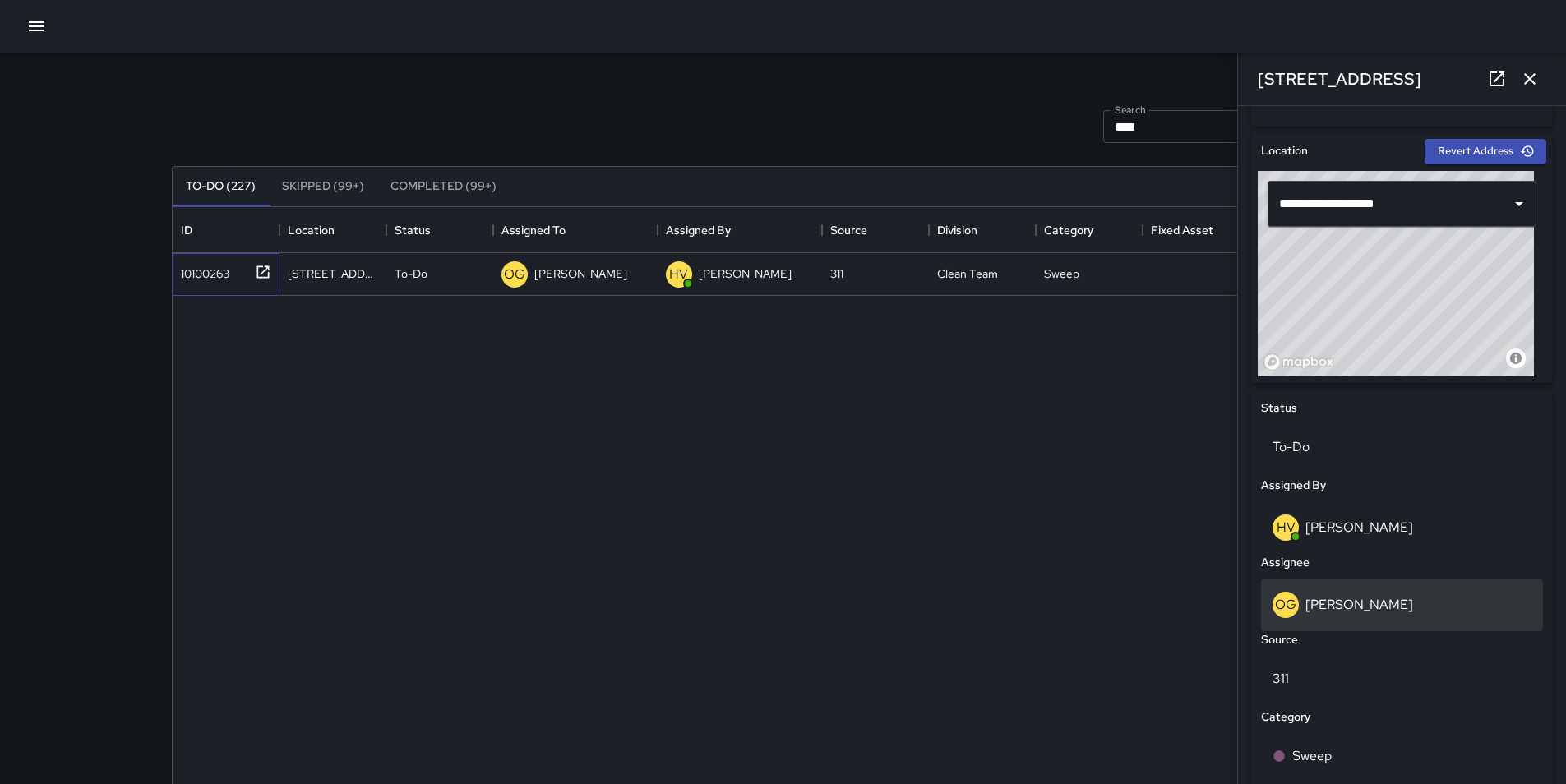
scroll to position [575, 0]
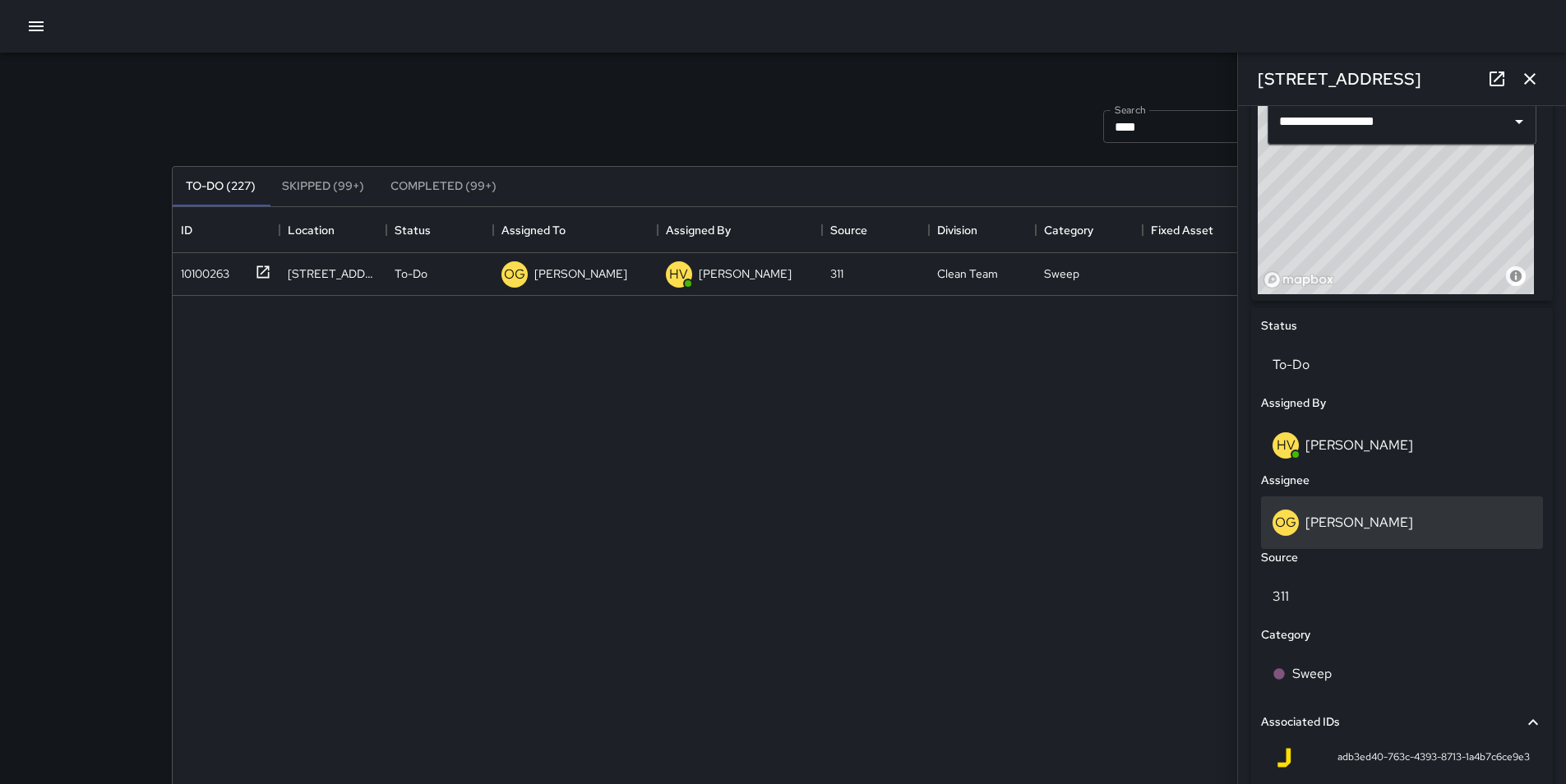
click at [1387, 531] on p "[PERSON_NAME]" at bounding box center [1359, 522] width 107 height 17
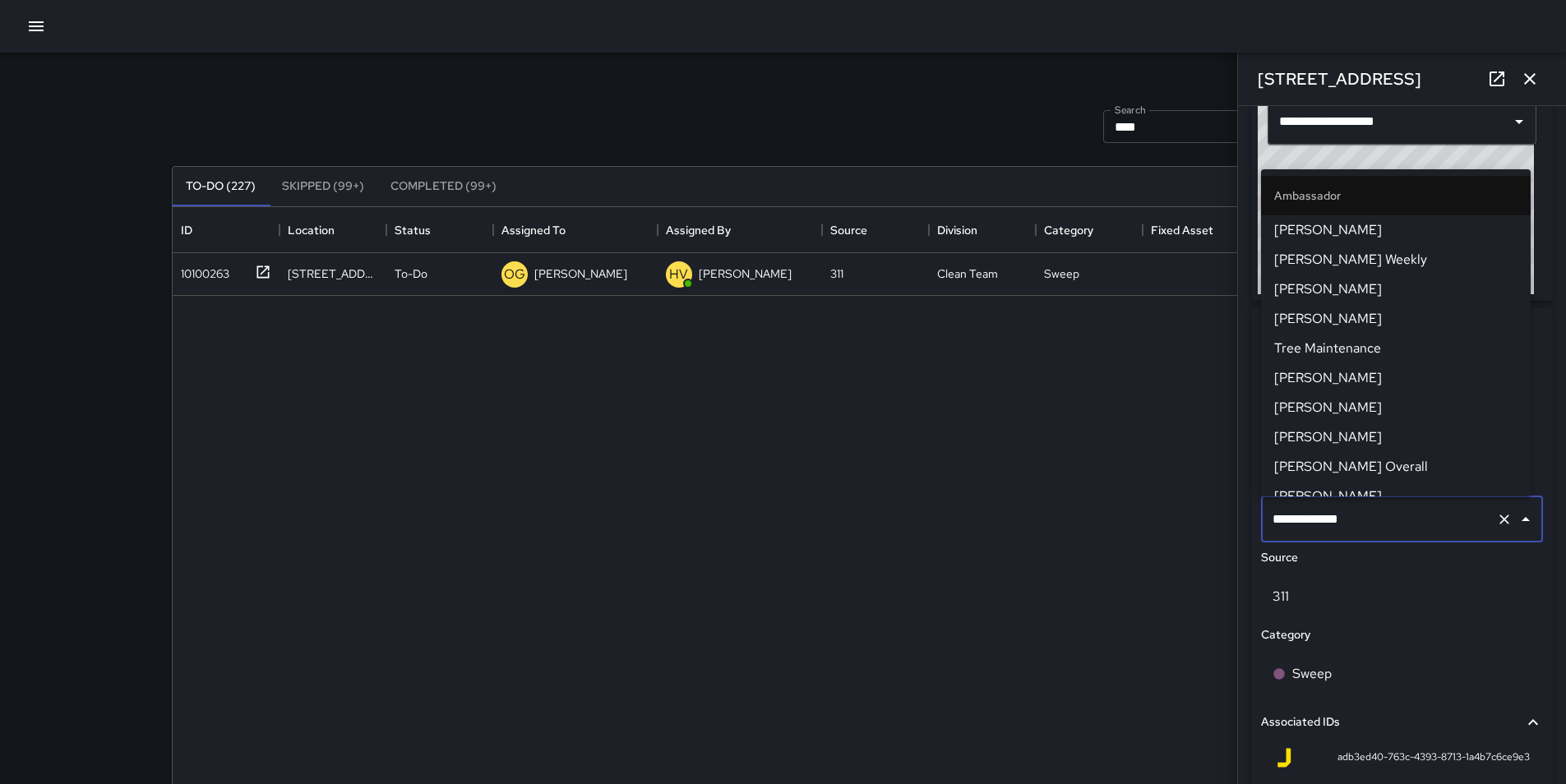
scroll to position [45, 0]
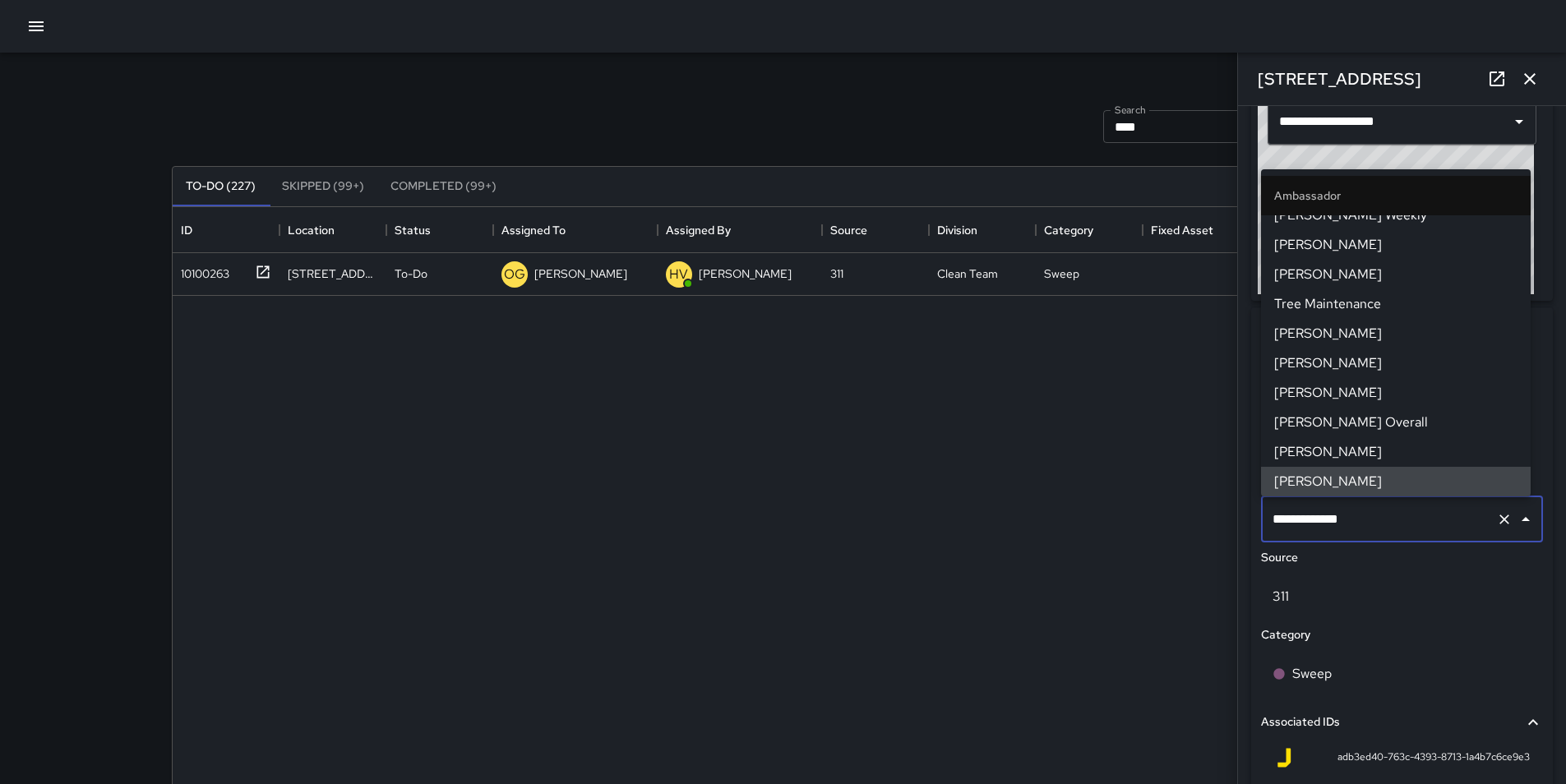
click at [1496, 526] on icon "Clear" at bounding box center [1504, 519] width 16 height 16
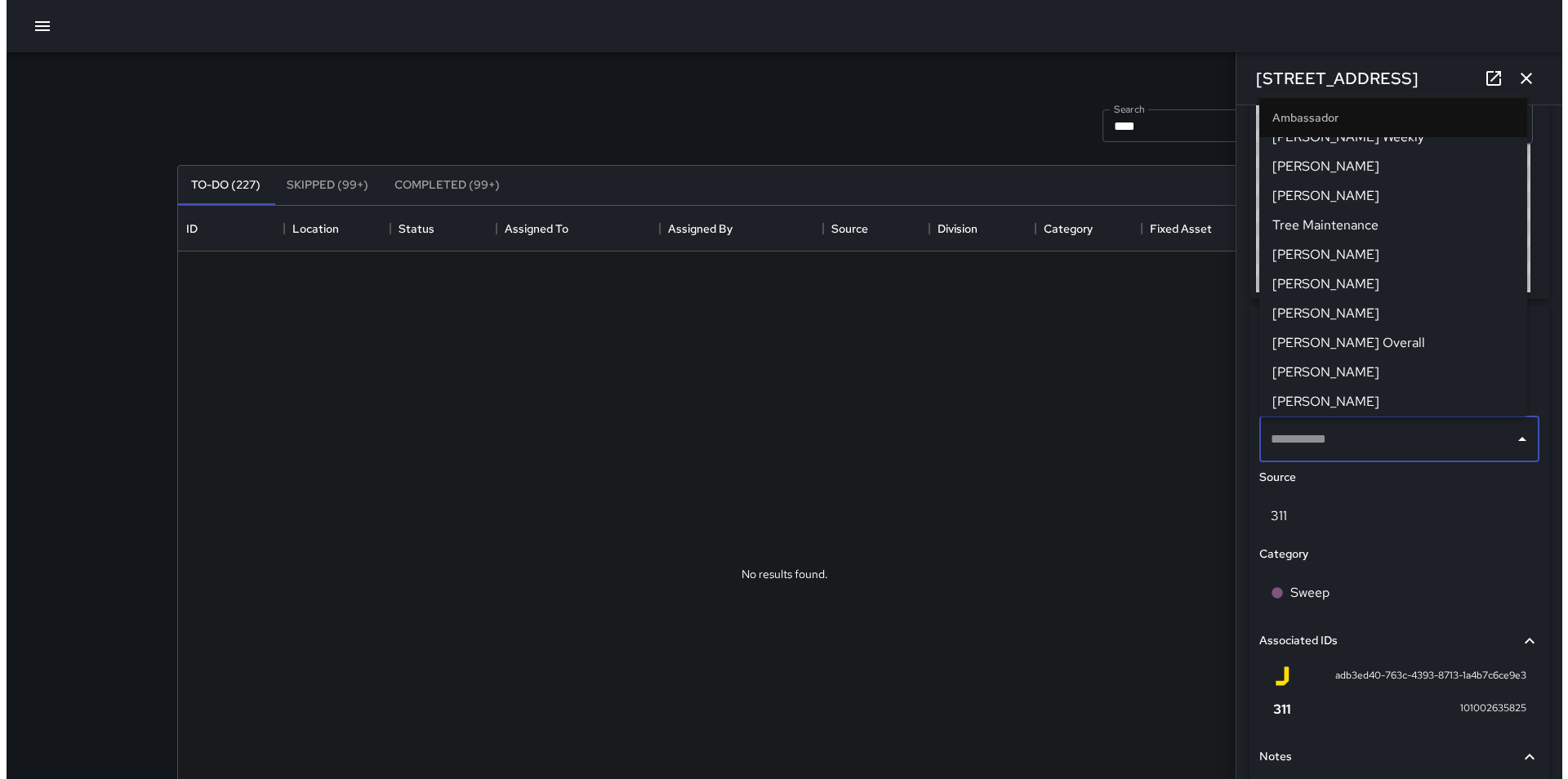
scroll to position [0, 0]
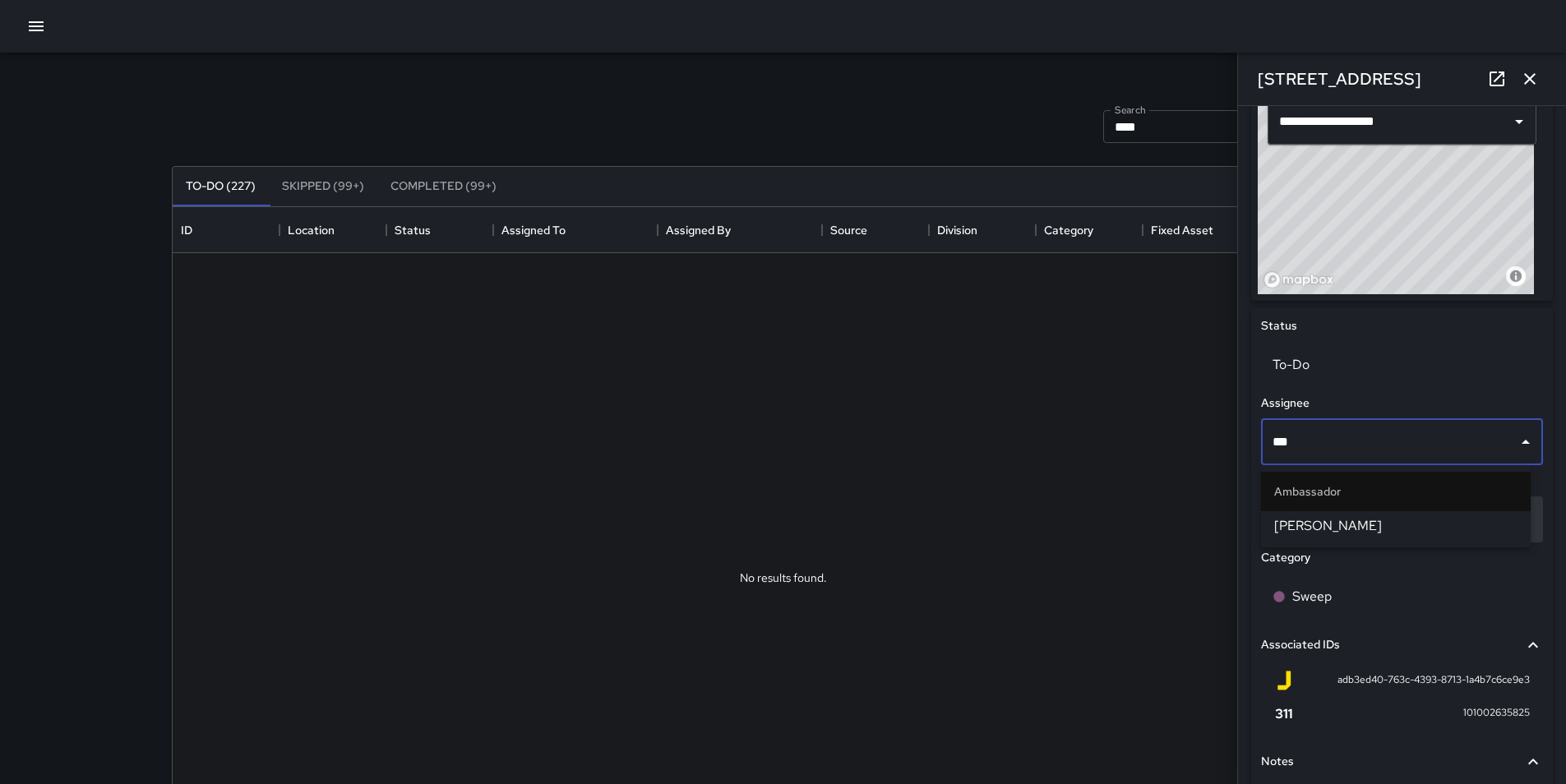
type input "****"
click at [1345, 529] on span "[PERSON_NAME]" at bounding box center [1396, 526] width 243 height 20
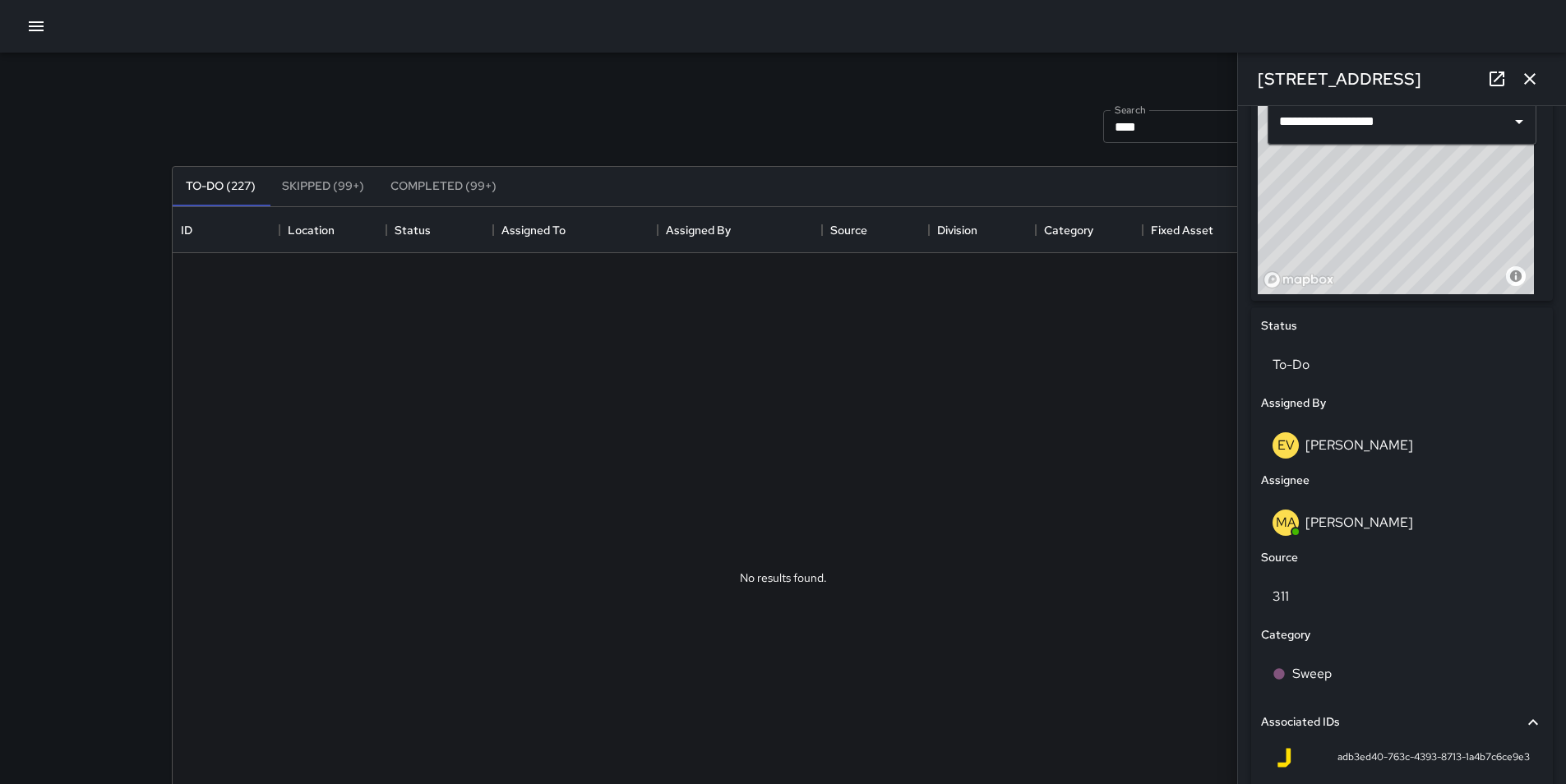
click at [1192, 442] on div at bounding box center [783, 578] width 1222 height 650
click at [1533, 76] on icon "button" at bounding box center [1530, 78] width 12 height 12
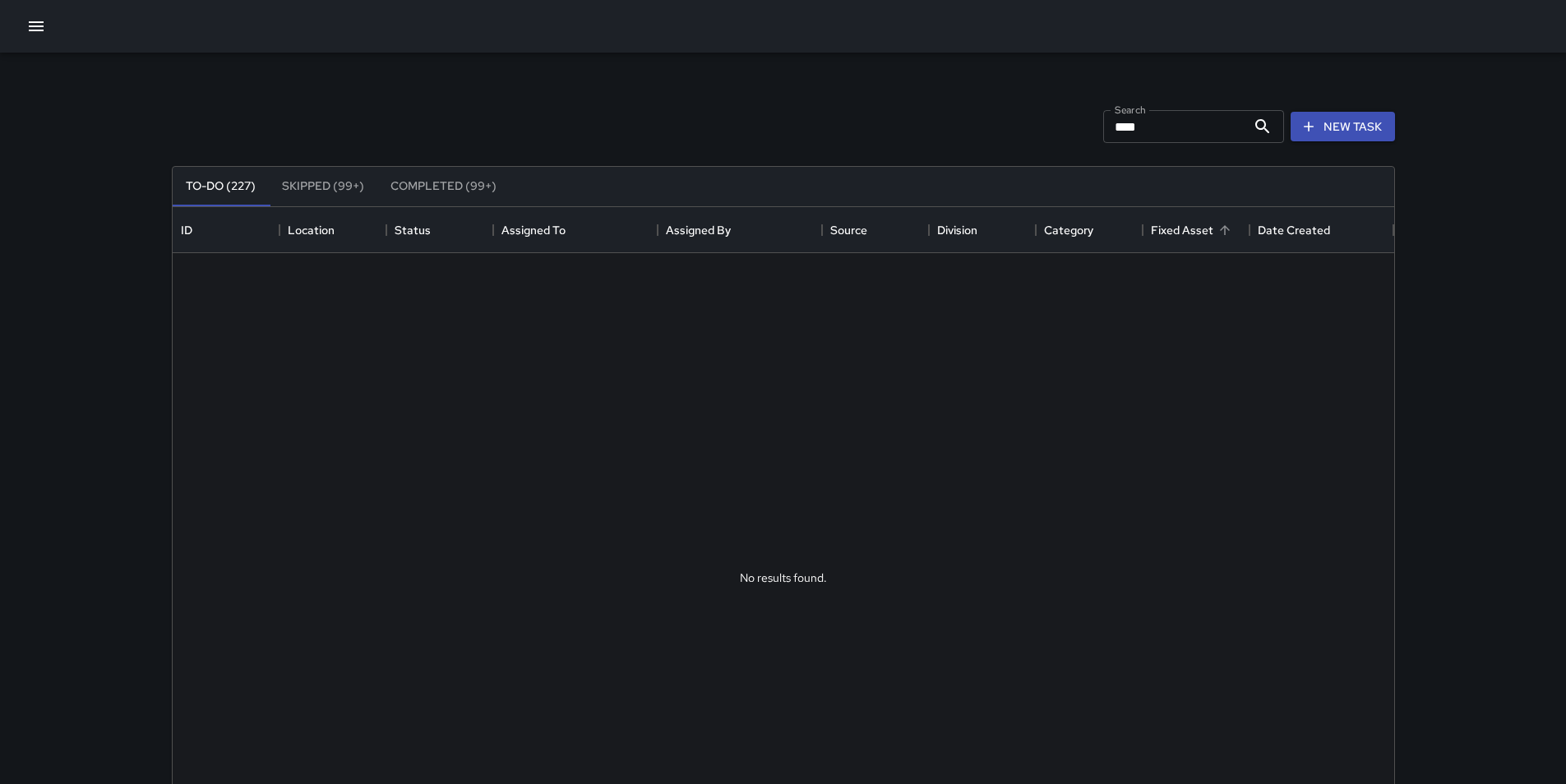
drag, startPoint x: 1392, startPoint y: 383, endPoint x: 1226, endPoint y: 215, distance: 236.2
click at [1393, 383] on div at bounding box center [783, 578] width 1222 height 650
click at [21, 13] on div at bounding box center [783, 26] width 1566 height 53
click at [29, 20] on icon "button" at bounding box center [36, 26] width 20 height 20
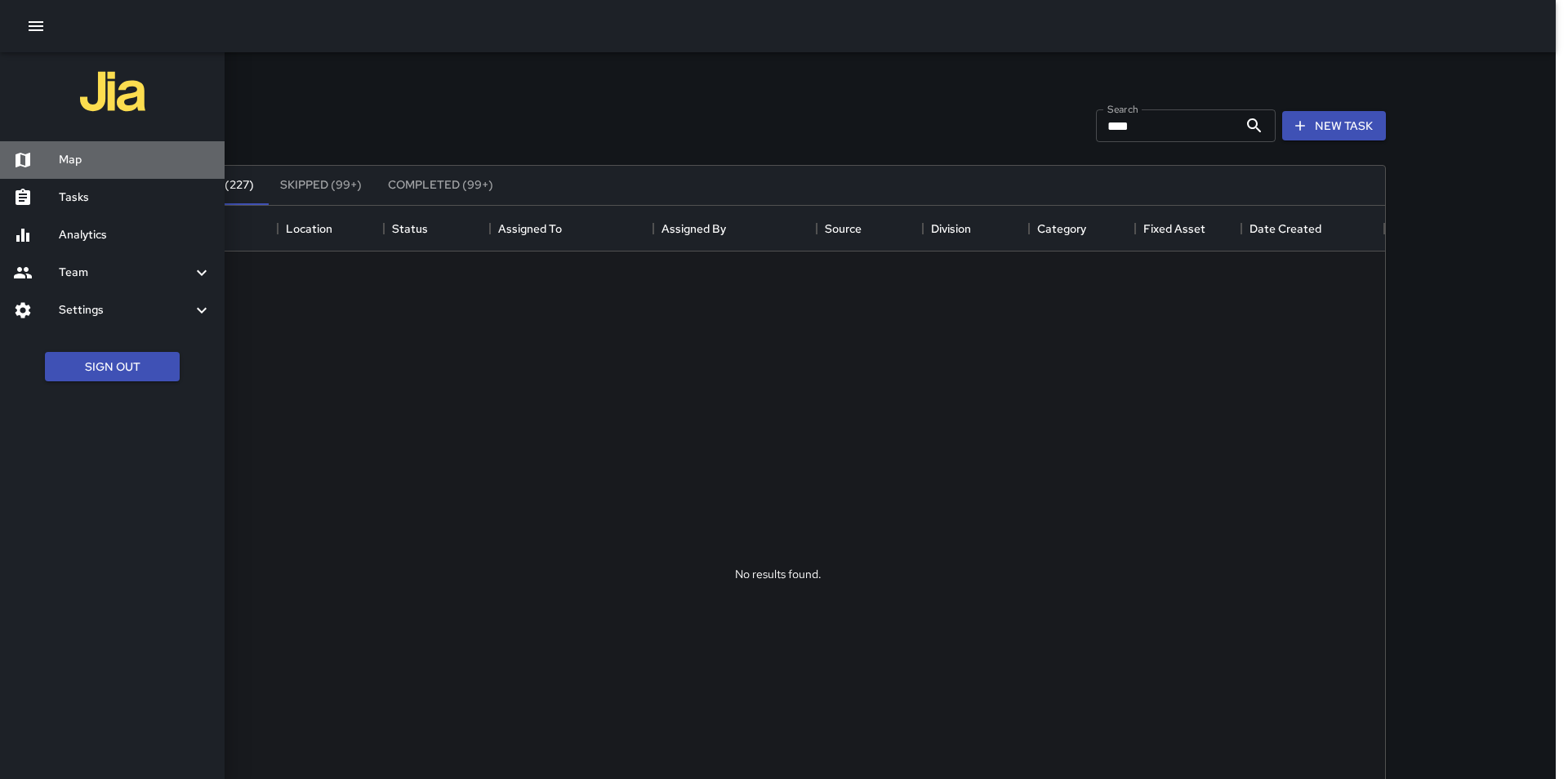
click at [77, 167] on h6 "Map" at bounding box center [135, 160] width 153 height 18
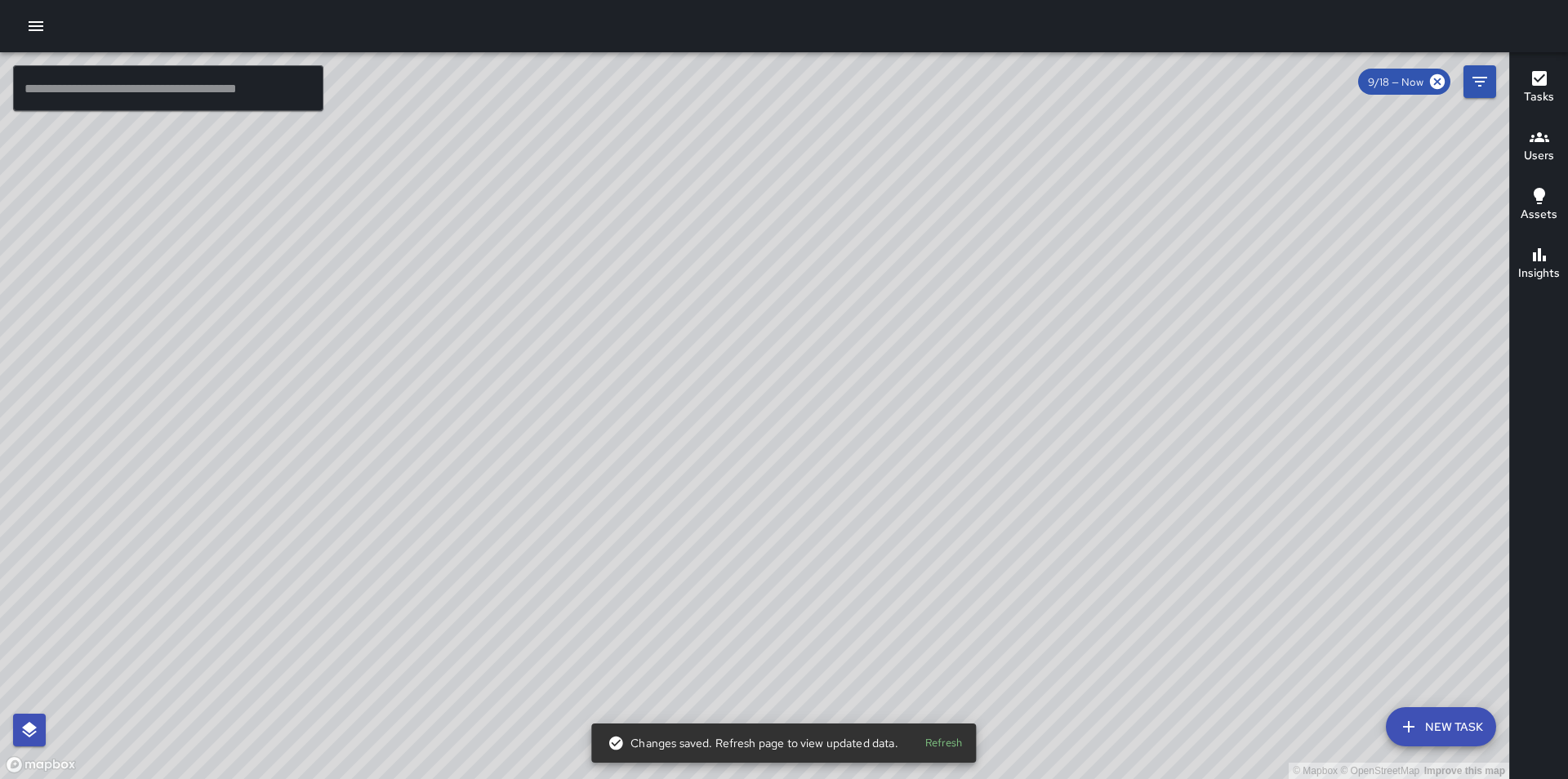
drag, startPoint x: 1224, startPoint y: 424, endPoint x: 1118, endPoint y: 445, distance: 108.1
click at [1118, 445] on div "© Mapbox © OpenStreetMap Improve this map" at bounding box center [755, 415] width 1509 height 727
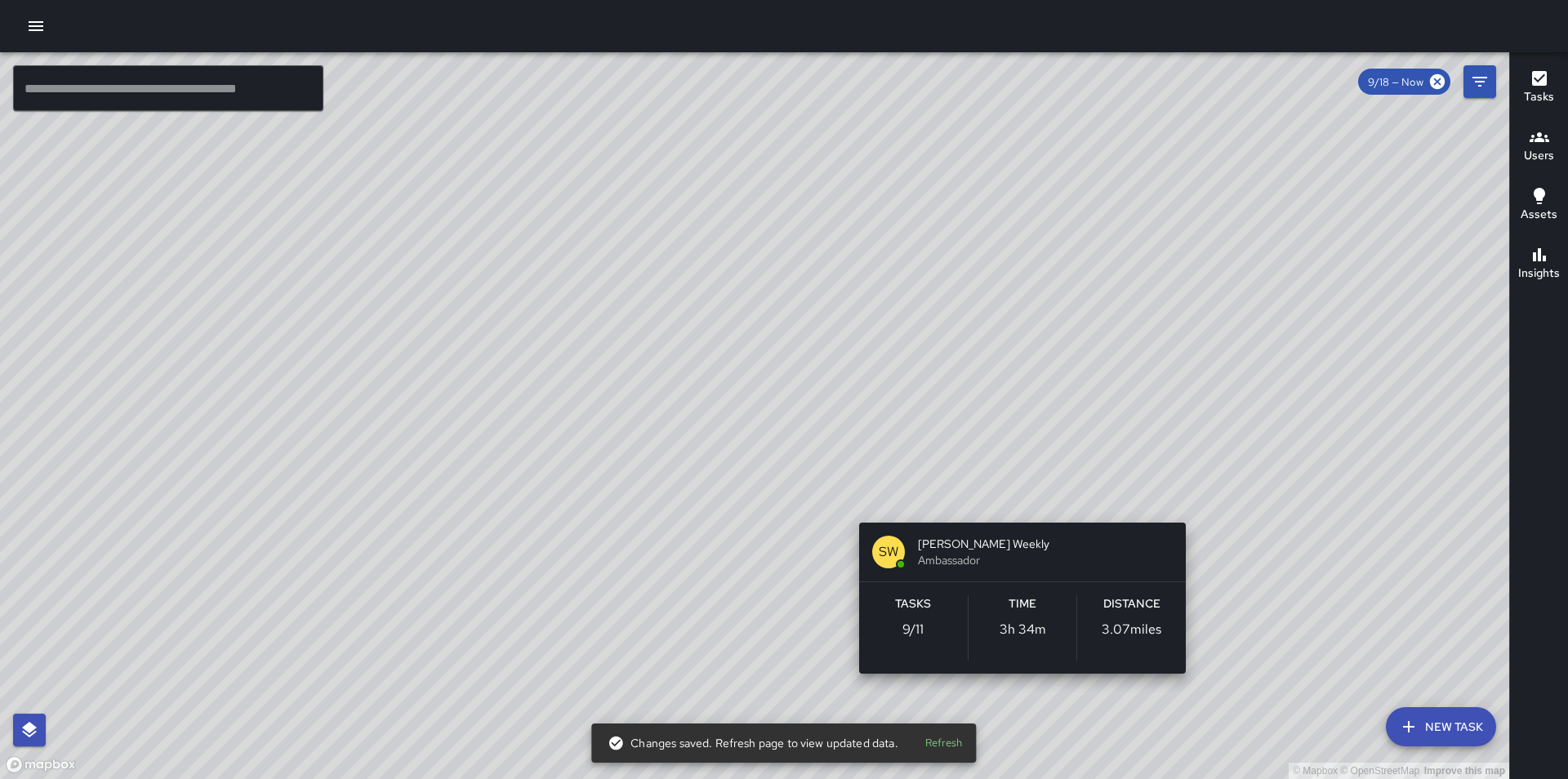
click at [1025, 491] on div "© Mapbox © OpenStreetMap Improve this map [PERSON_NAME] Weekly Ambassador Tasks…" at bounding box center [755, 415] width 1509 height 727
